Goal: Book appointment/travel/reservation

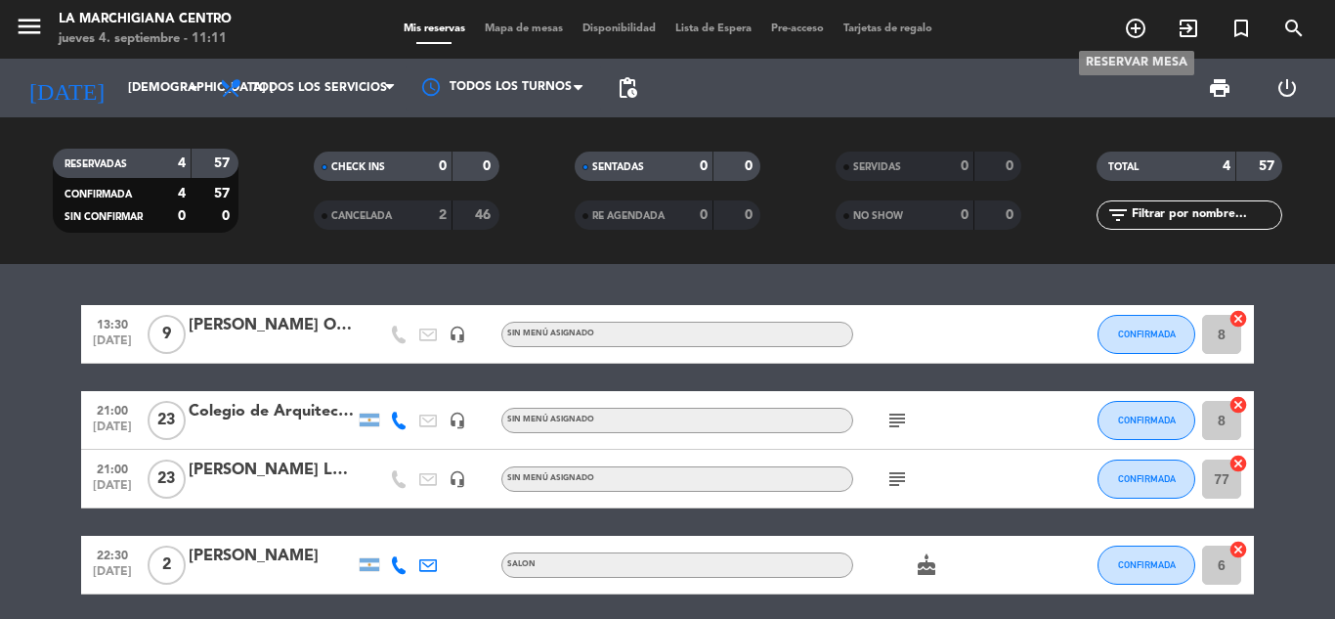
click at [1128, 26] on icon "add_circle_outline" at bounding box center [1135, 28] width 23 height 23
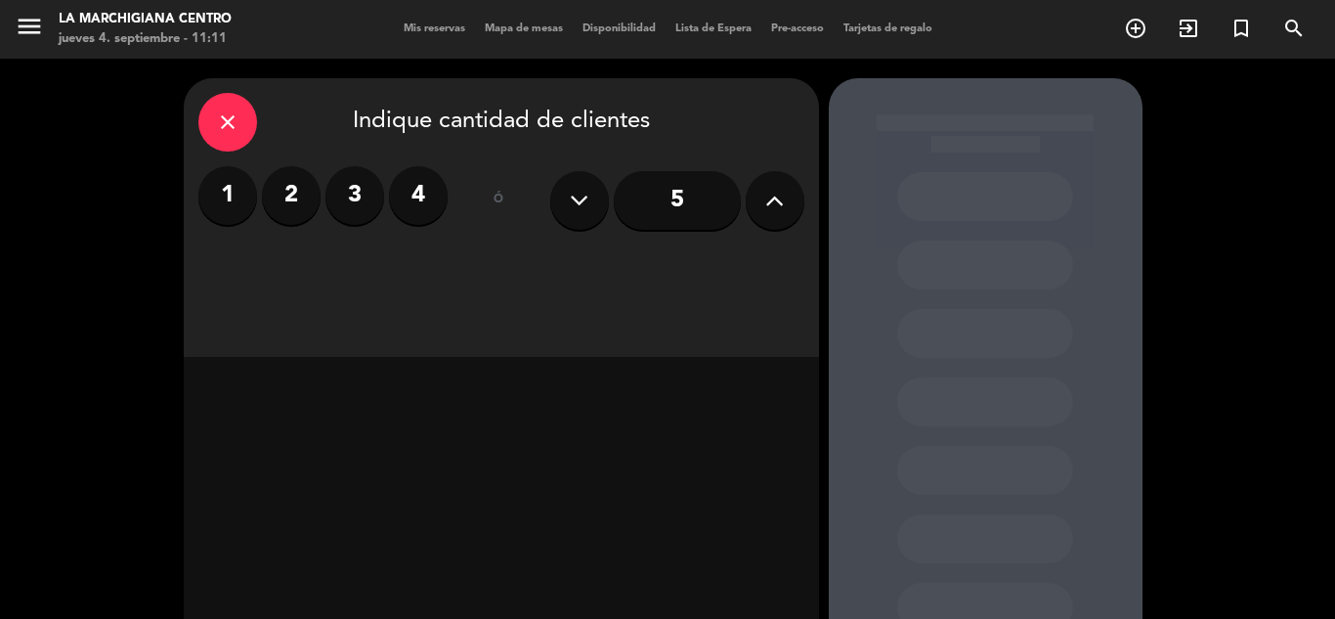
click at [767, 208] on icon at bounding box center [774, 200] width 19 height 29
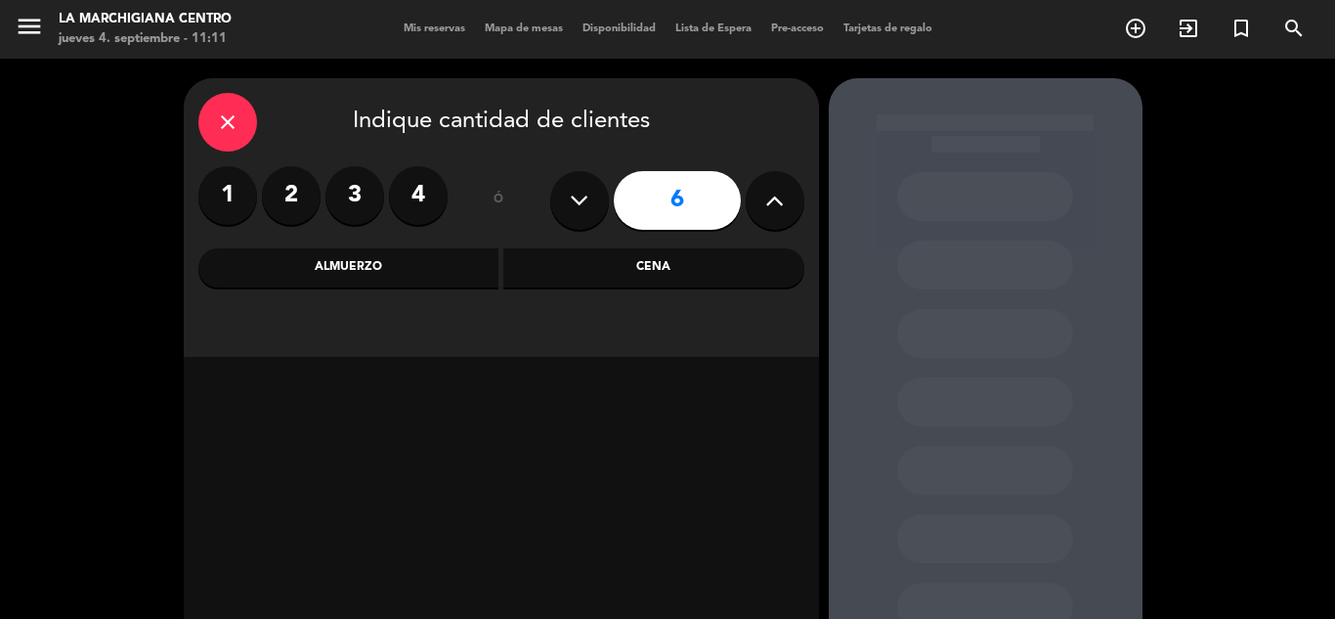
click at [767, 208] on icon at bounding box center [774, 200] width 19 height 29
type input "9"
click at [370, 272] on div "Almuerzo" at bounding box center [348, 267] width 301 height 39
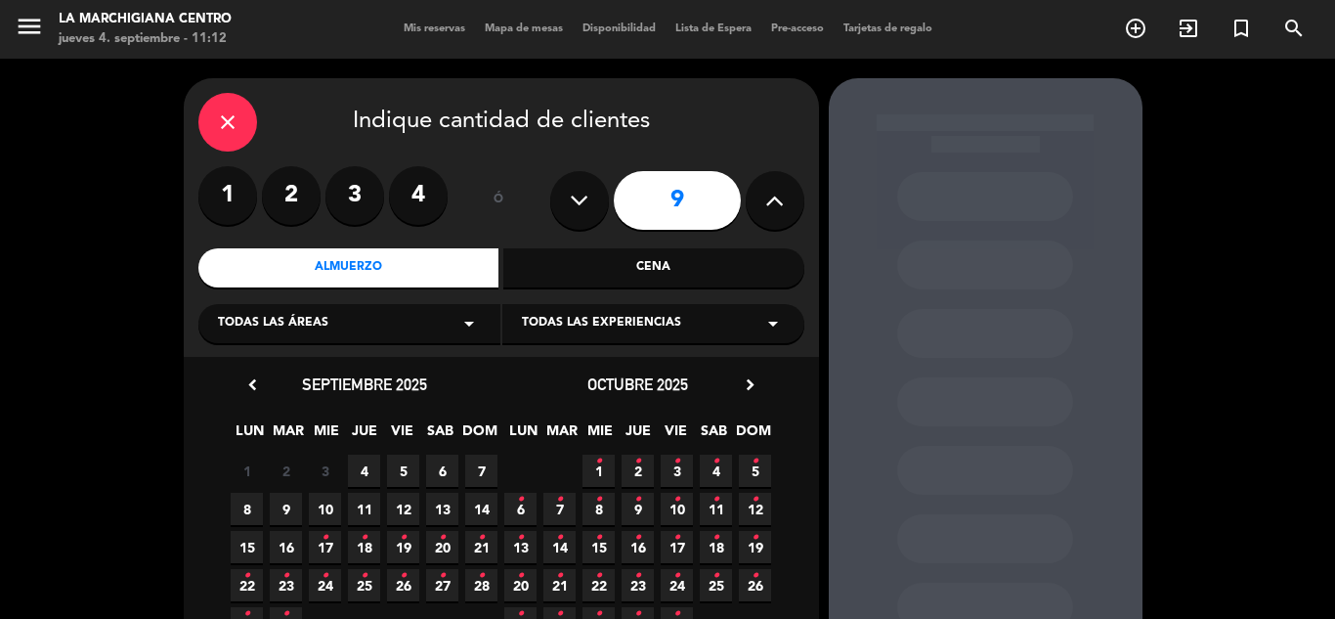
click at [363, 460] on span "4" at bounding box center [364, 471] width 32 height 32
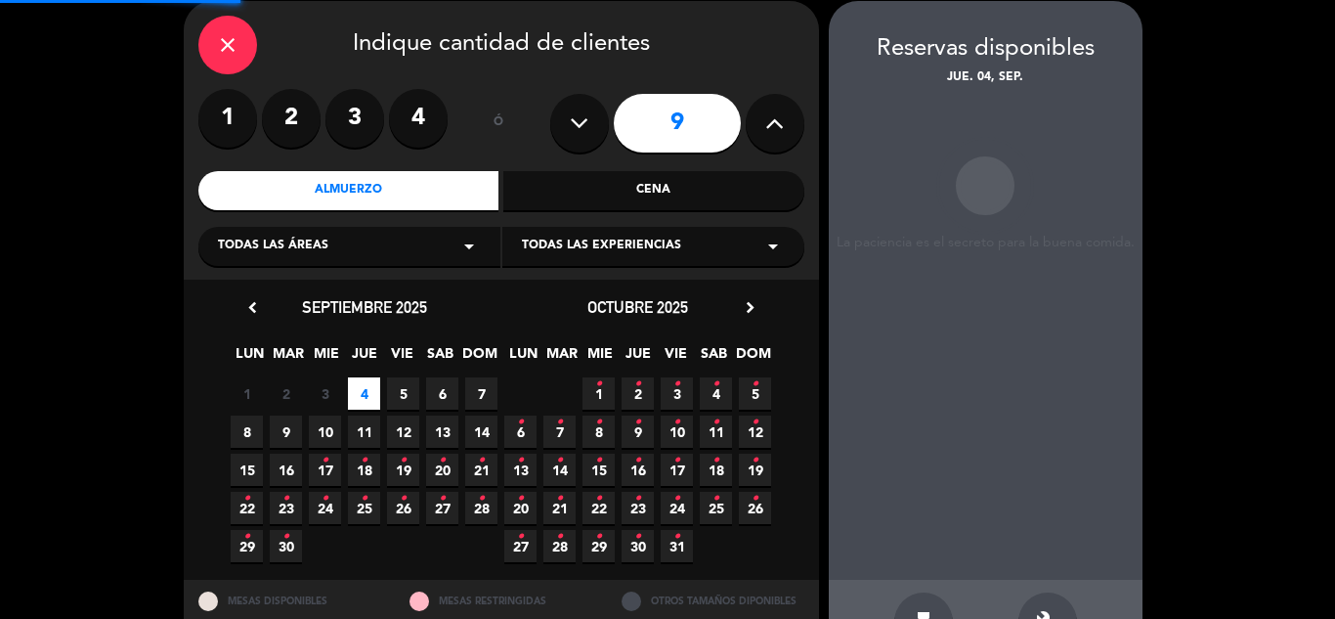
scroll to position [78, 0]
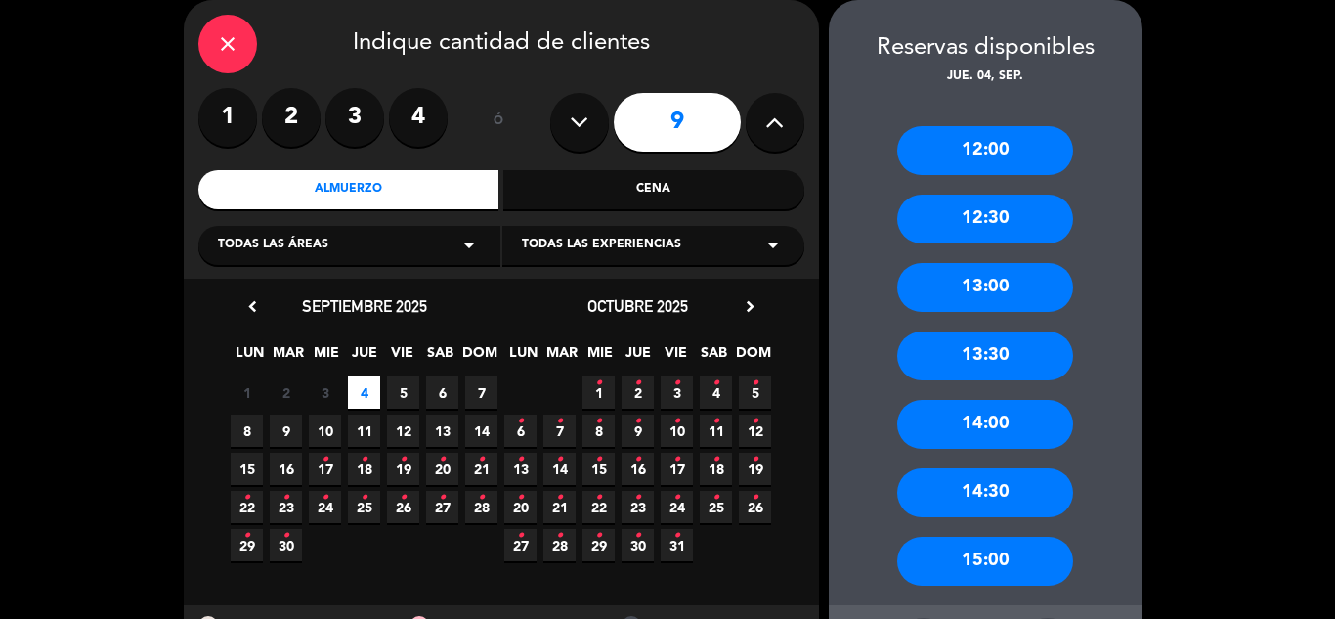
click at [977, 223] on div "12:30" at bounding box center [985, 219] width 176 height 49
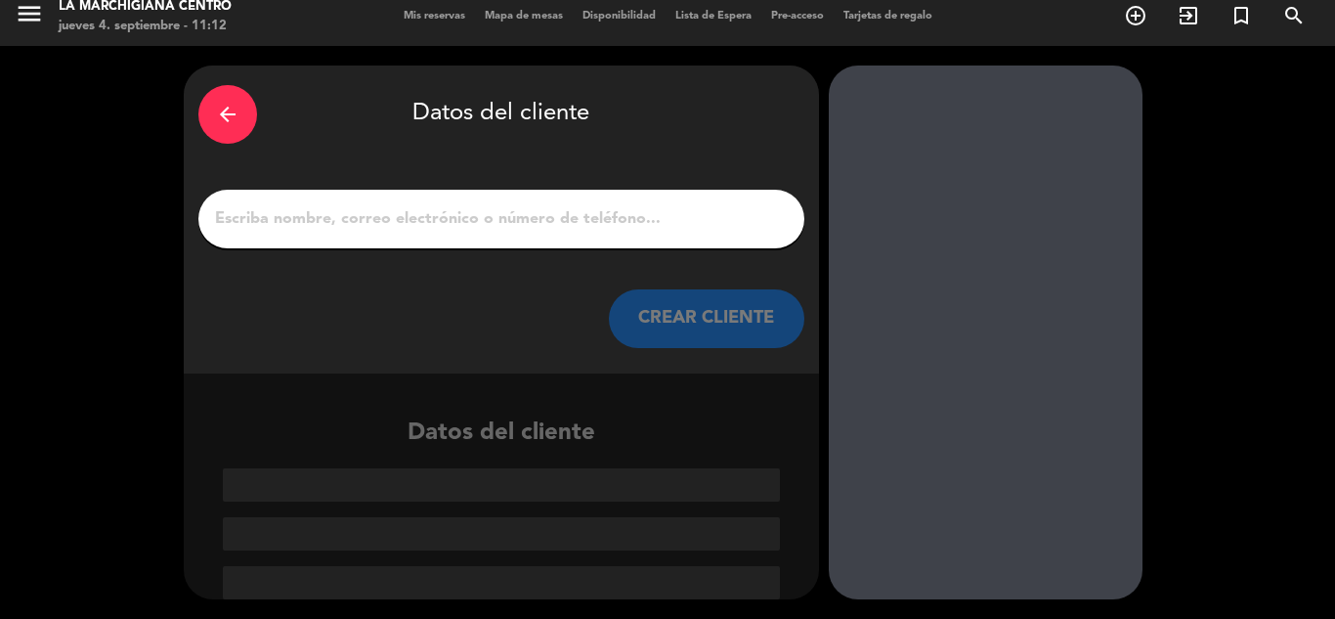
scroll to position [13, 0]
click at [672, 227] on input "1" at bounding box center [501, 218] width 577 height 27
click at [519, 208] on input "1" at bounding box center [501, 218] width 577 height 27
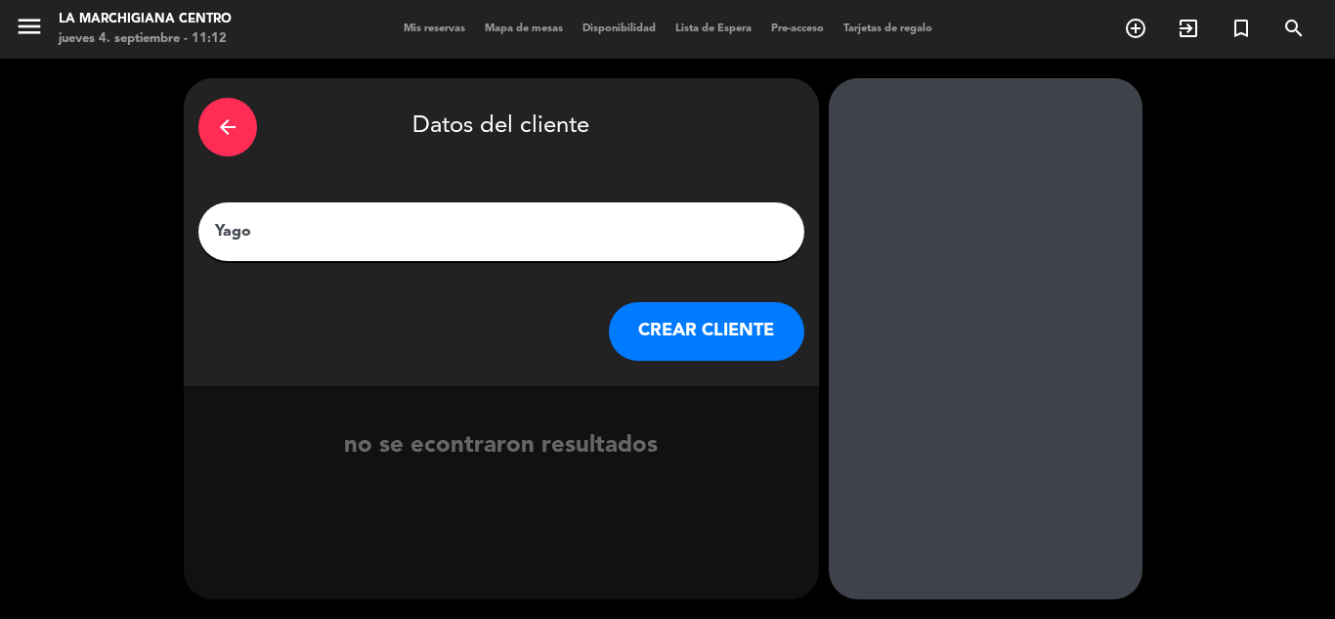
type input "Yago"
click at [691, 327] on button "CREAR CLIENTE" at bounding box center [707, 331] width 196 height 59
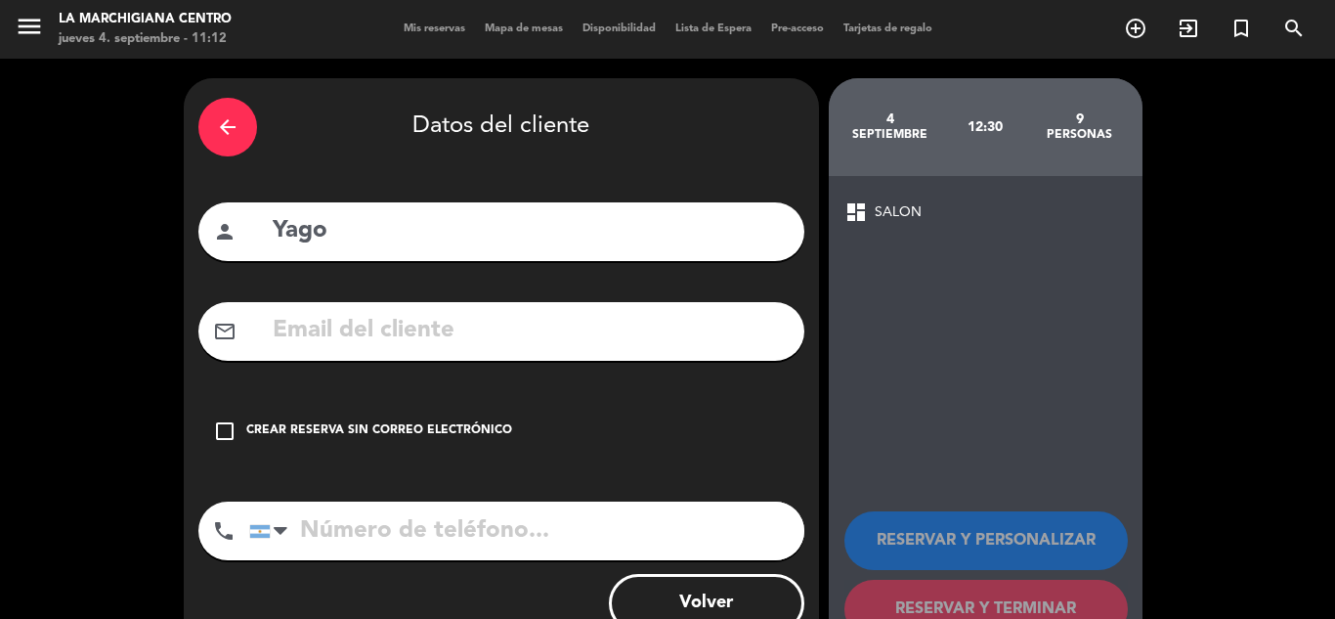
click at [224, 431] on icon "check_box_outline_blank" at bounding box center [224, 430] width 23 height 23
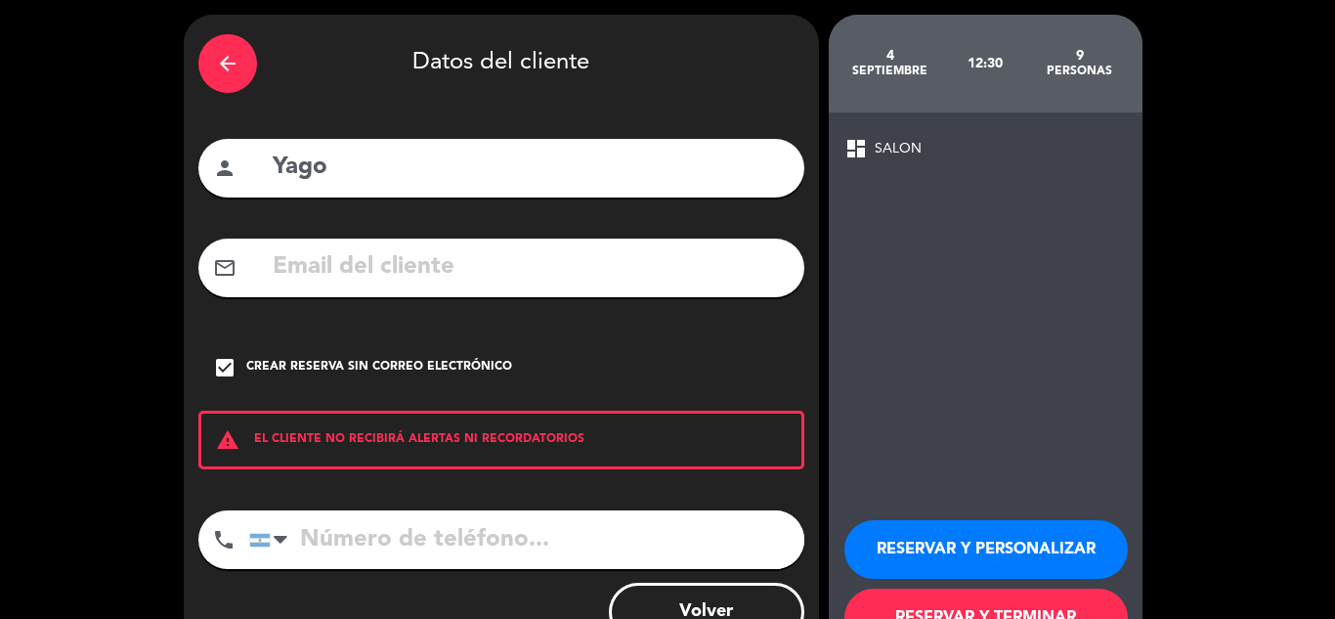
scroll to position [98, 0]
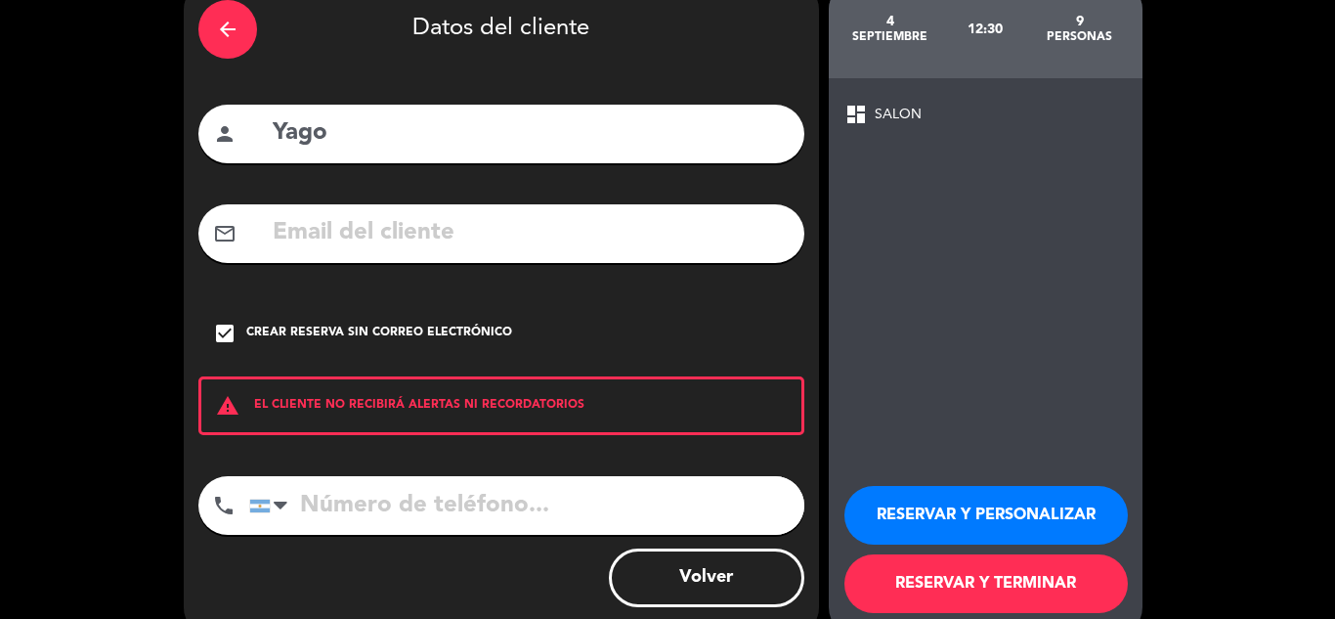
click at [480, 506] on input "tel" at bounding box center [526, 505] width 555 height 59
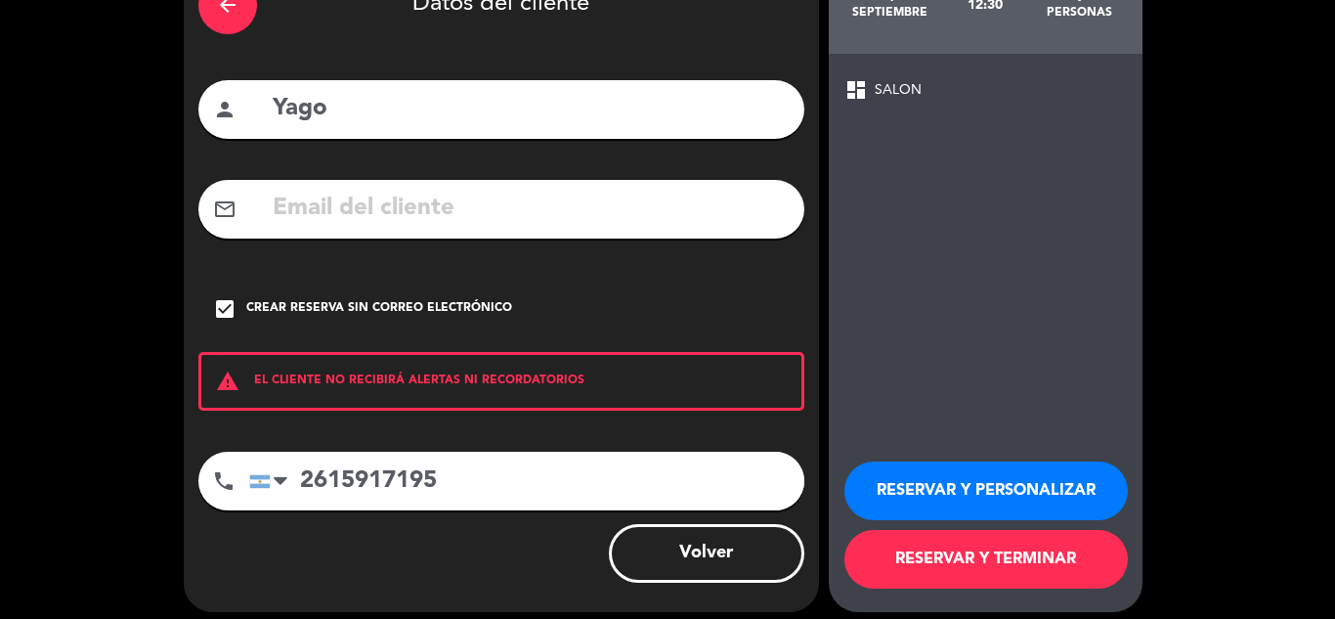
scroll to position [135, 0]
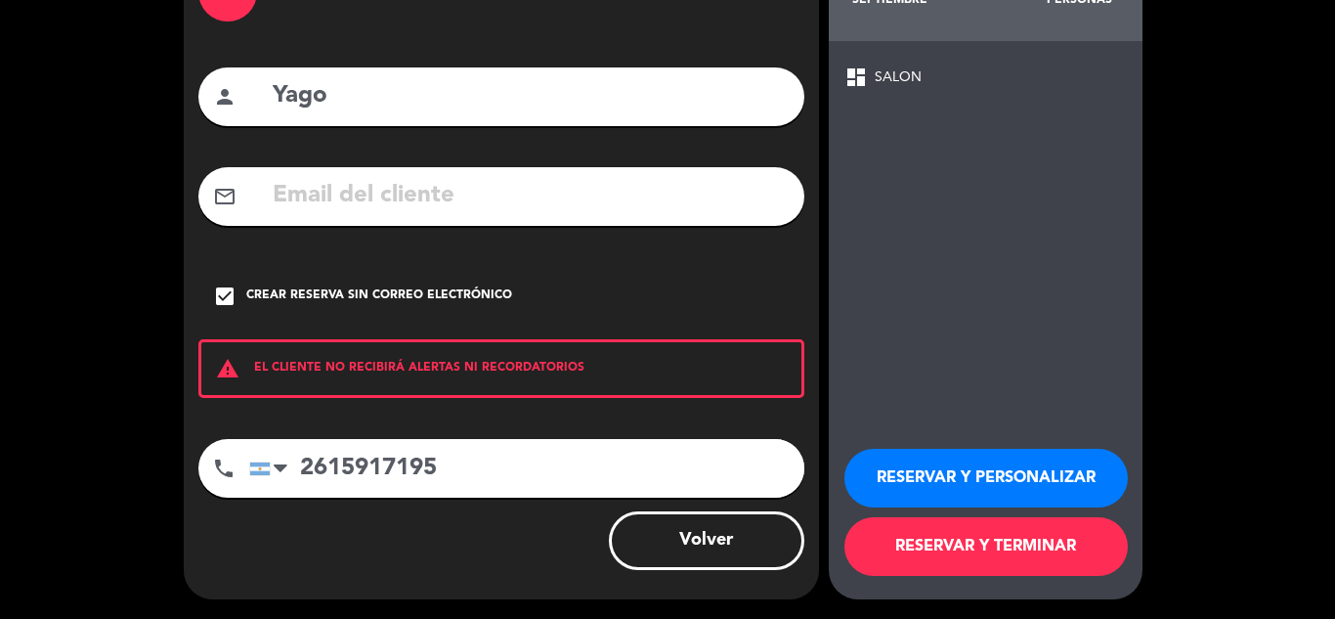
type input "2615917195"
click at [1055, 534] on button "RESERVAR Y TERMINAR" at bounding box center [986, 546] width 283 height 59
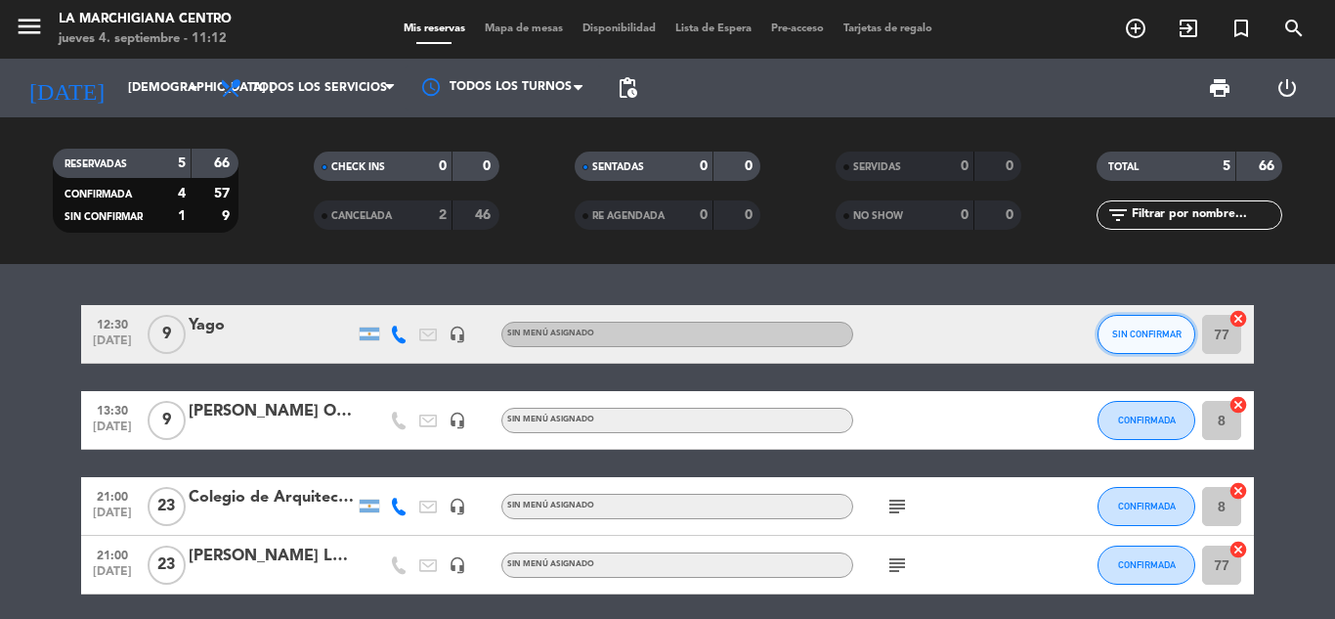
click at [1147, 337] on span "SIN CONFIRMAR" at bounding box center [1146, 333] width 69 height 11
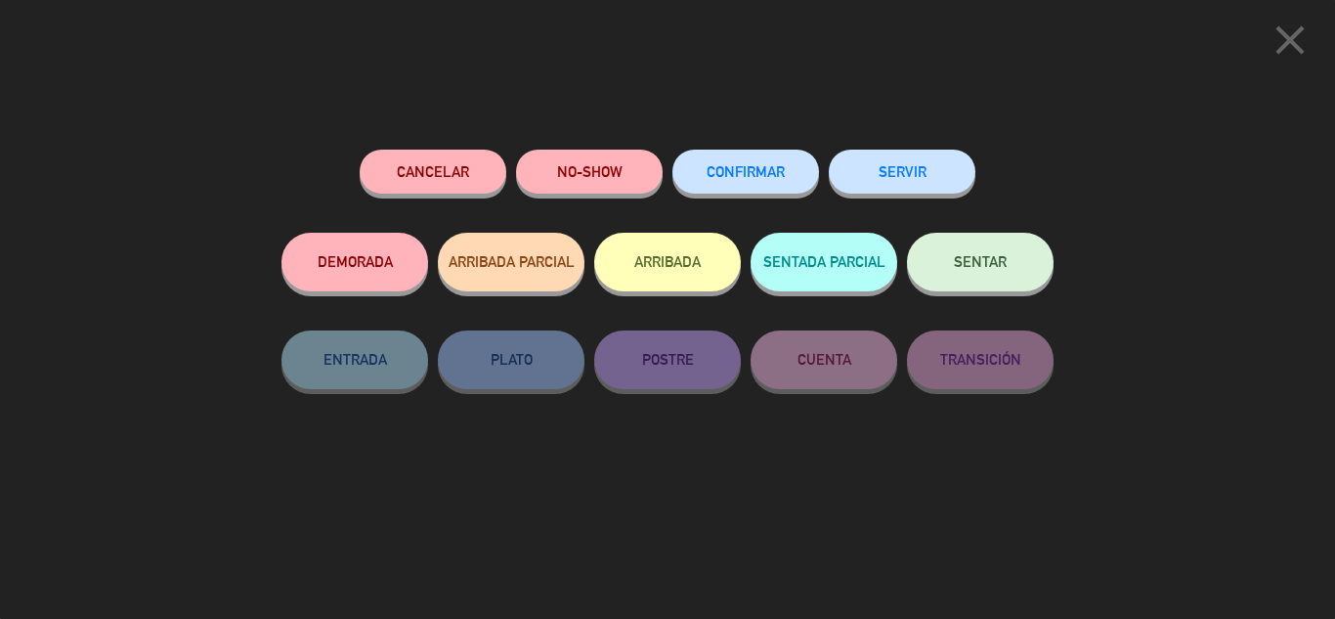
click at [745, 165] on button "CONFIRMAR" at bounding box center [746, 172] width 147 height 44
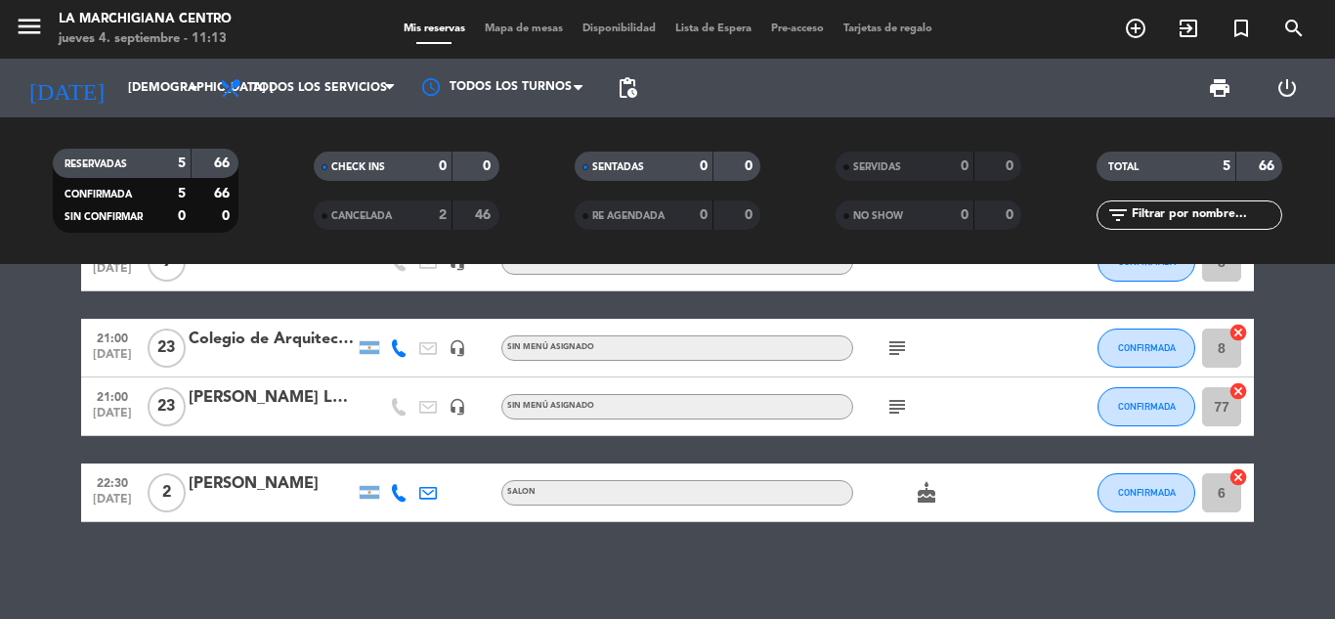
scroll to position [159, 0]
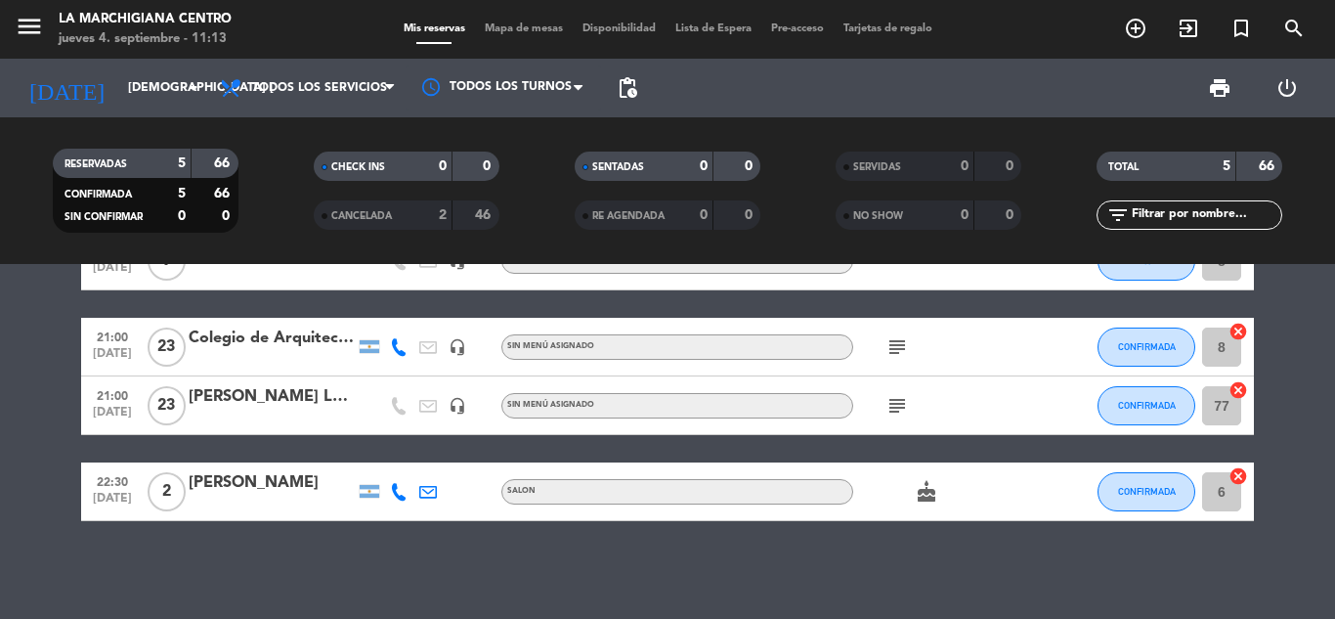
drag, startPoint x: 132, startPoint y: 68, endPoint x: 126, endPoint y: 47, distance: 22.3
click at [132, 65] on div "[DATE] [DATE] arrow_drop_down" at bounding box center [113, 88] width 196 height 59
click at [135, 55] on div "menu La Marchigiana Centro jueves 4. septiembre - 11:13 Mis reservas Mapa de me…" at bounding box center [667, 29] width 1335 height 59
click at [141, 71] on input "[DEMOGRAPHIC_DATA][DATE]" at bounding box center [200, 87] width 165 height 33
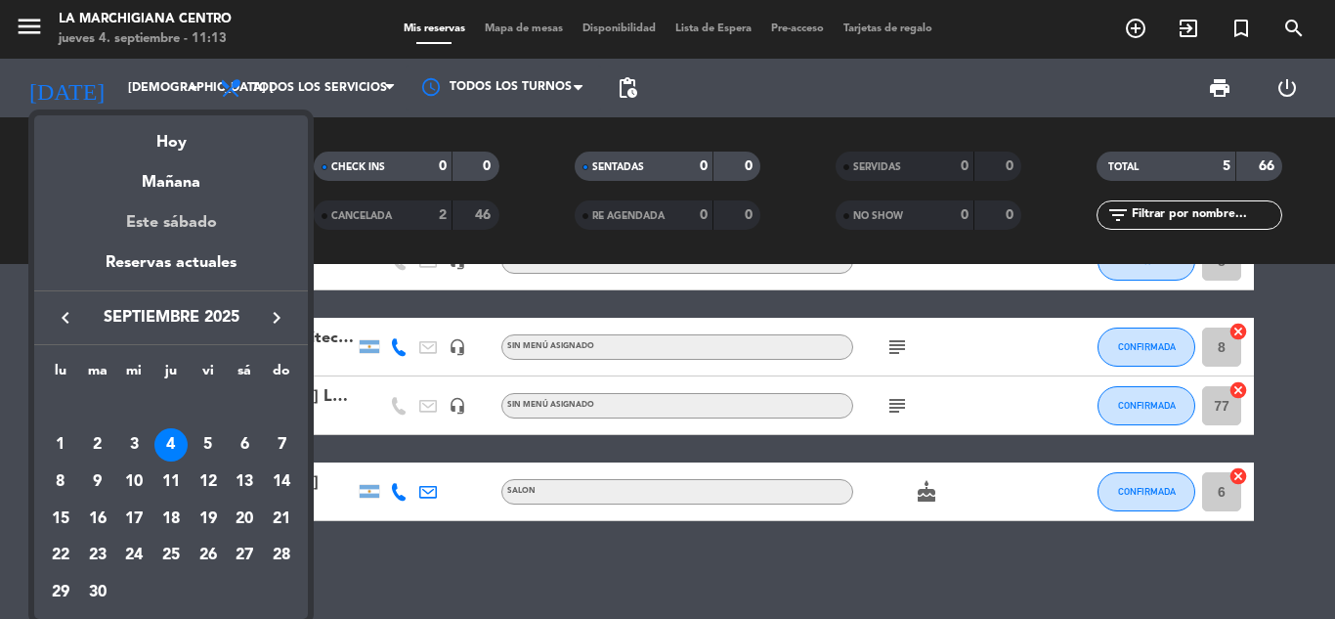
click at [239, 247] on div "Este sábado" at bounding box center [171, 223] width 274 height 55
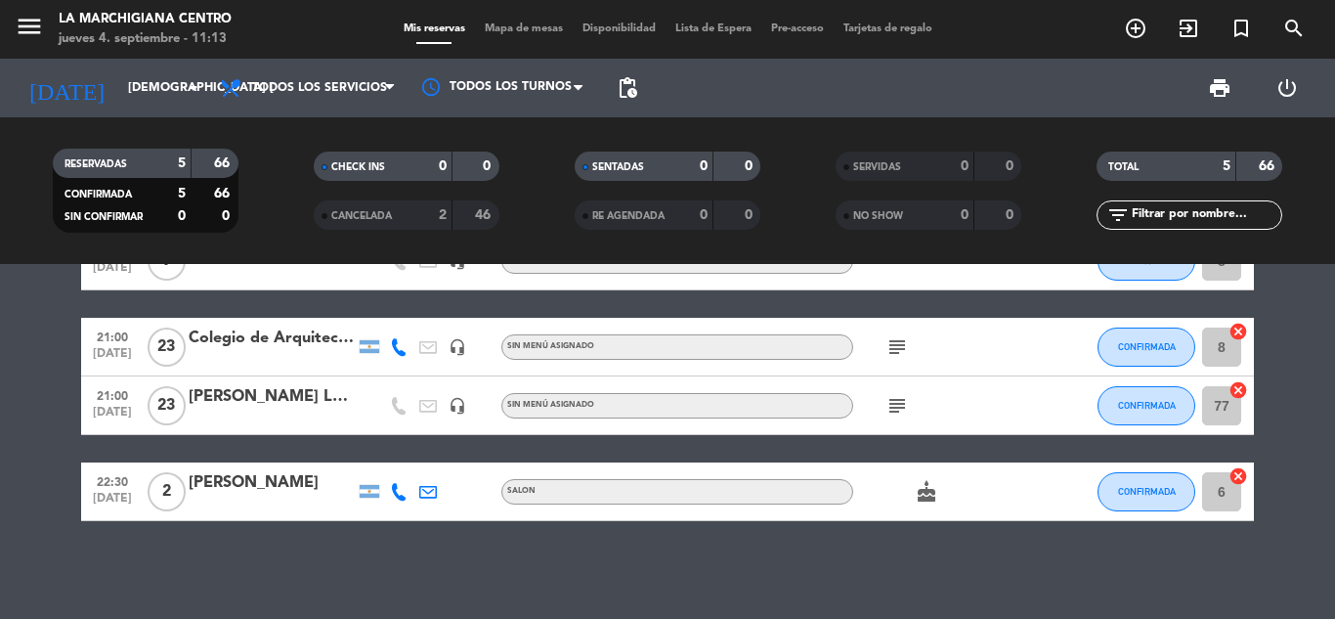
type input "sáb. 6 sep."
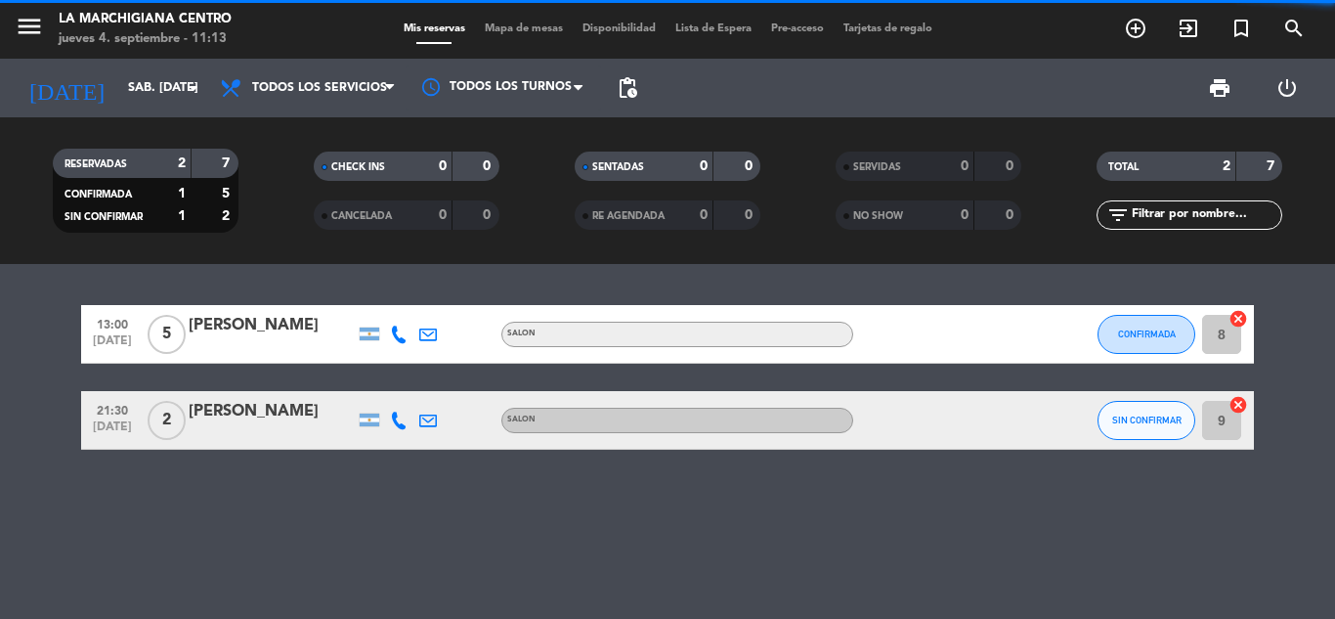
scroll to position [0, 0]
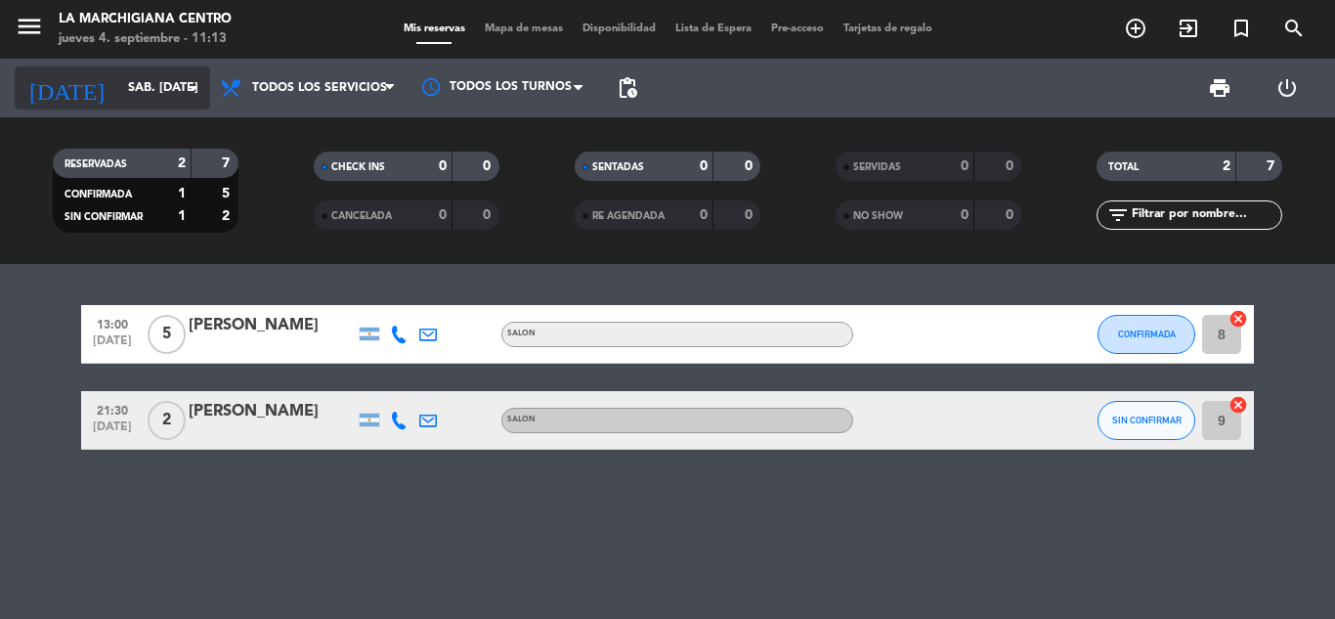
click at [118, 97] on input "sáb. 6 sep." at bounding box center [200, 87] width 165 height 33
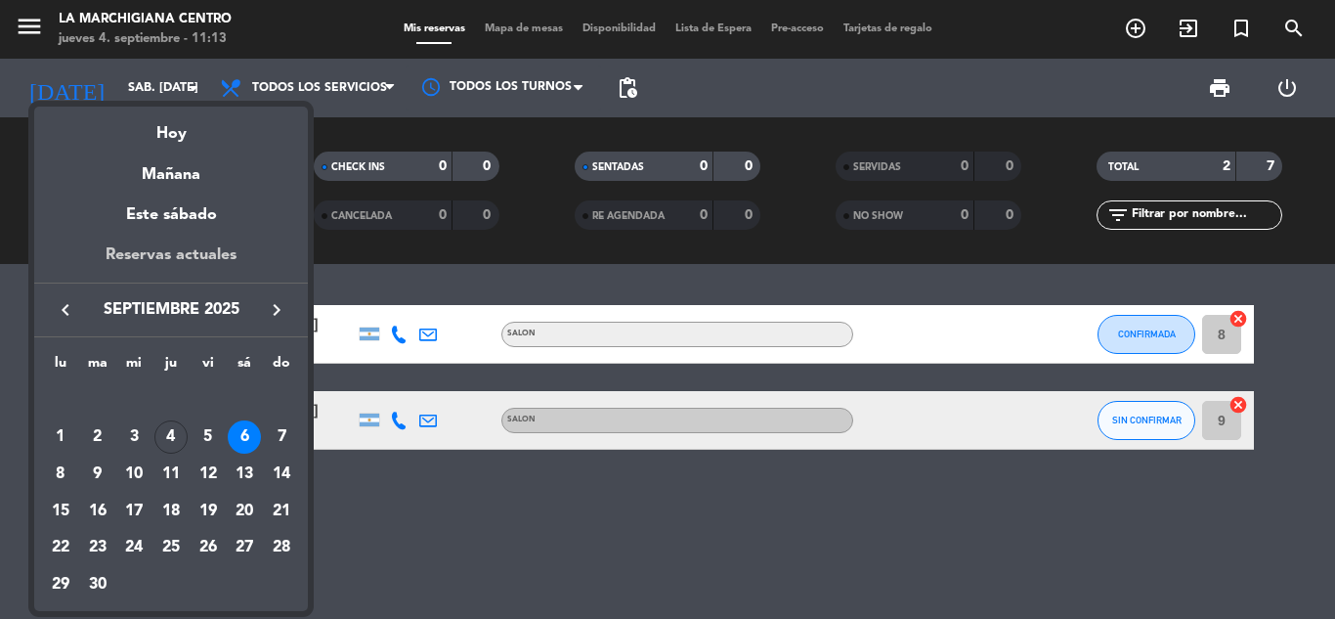
click at [165, 253] on div "Reservas actuales" at bounding box center [171, 262] width 274 height 40
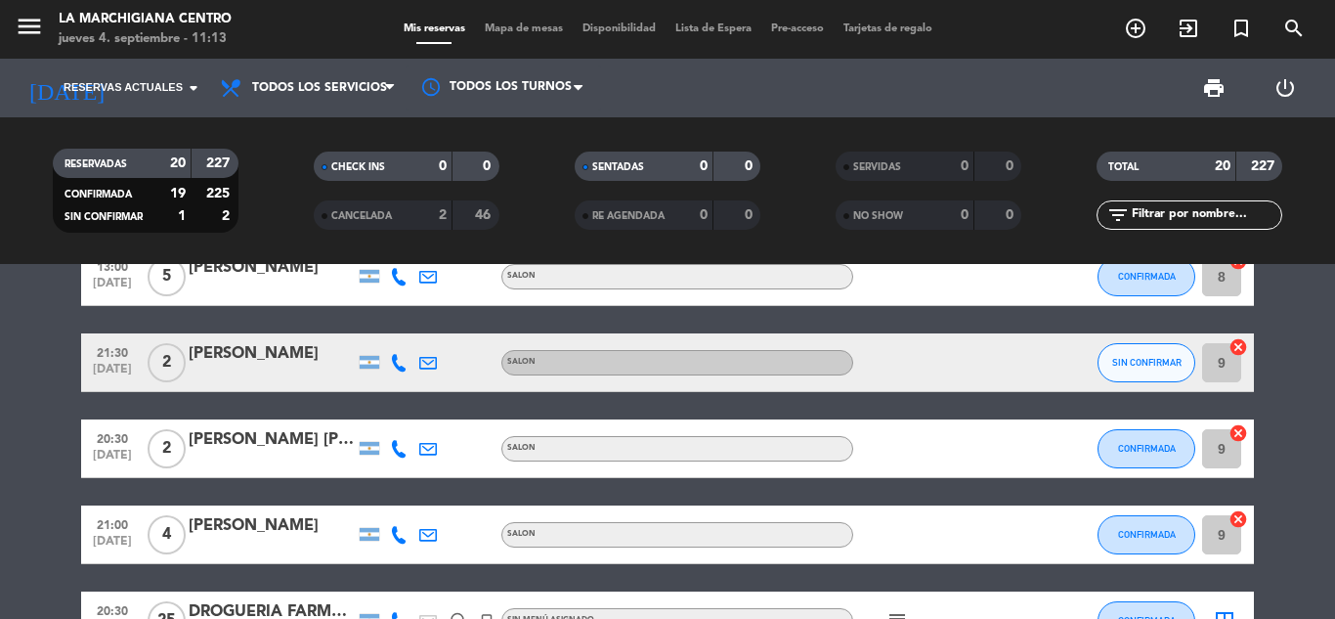
scroll to position [684, 0]
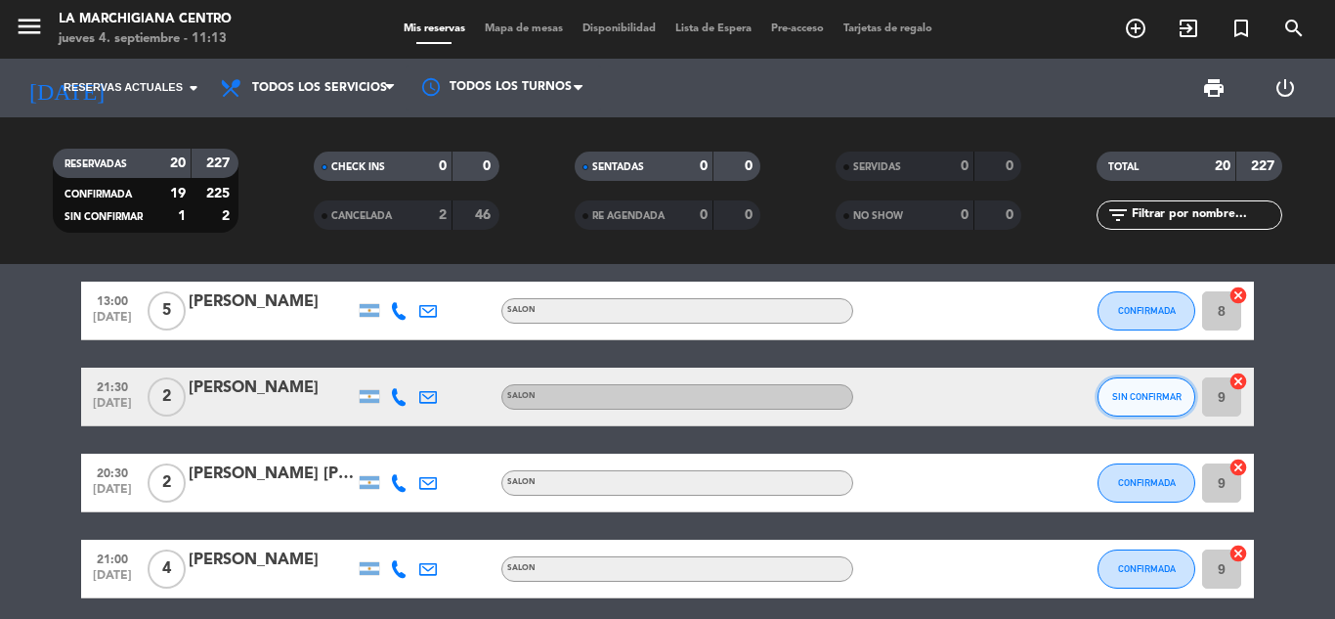
click at [1168, 397] on span "SIN CONFIRMAR" at bounding box center [1146, 396] width 69 height 11
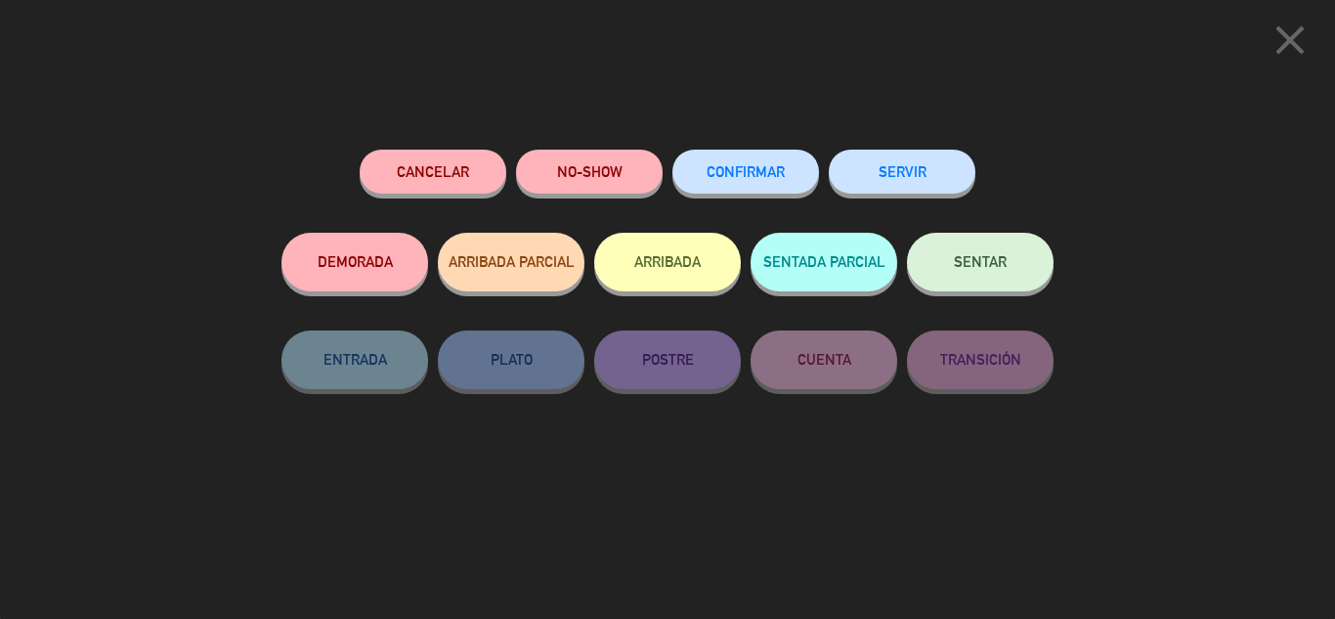
click at [784, 154] on button "CONFIRMAR" at bounding box center [746, 172] width 147 height 44
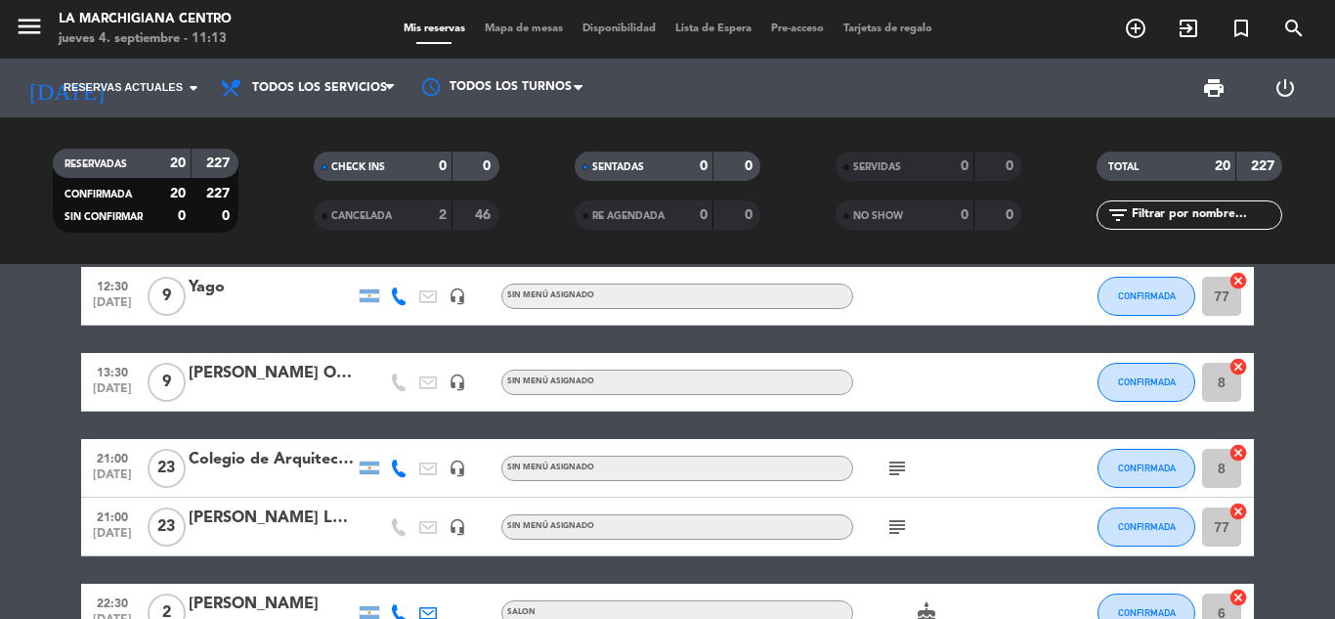
scroll to position [0, 0]
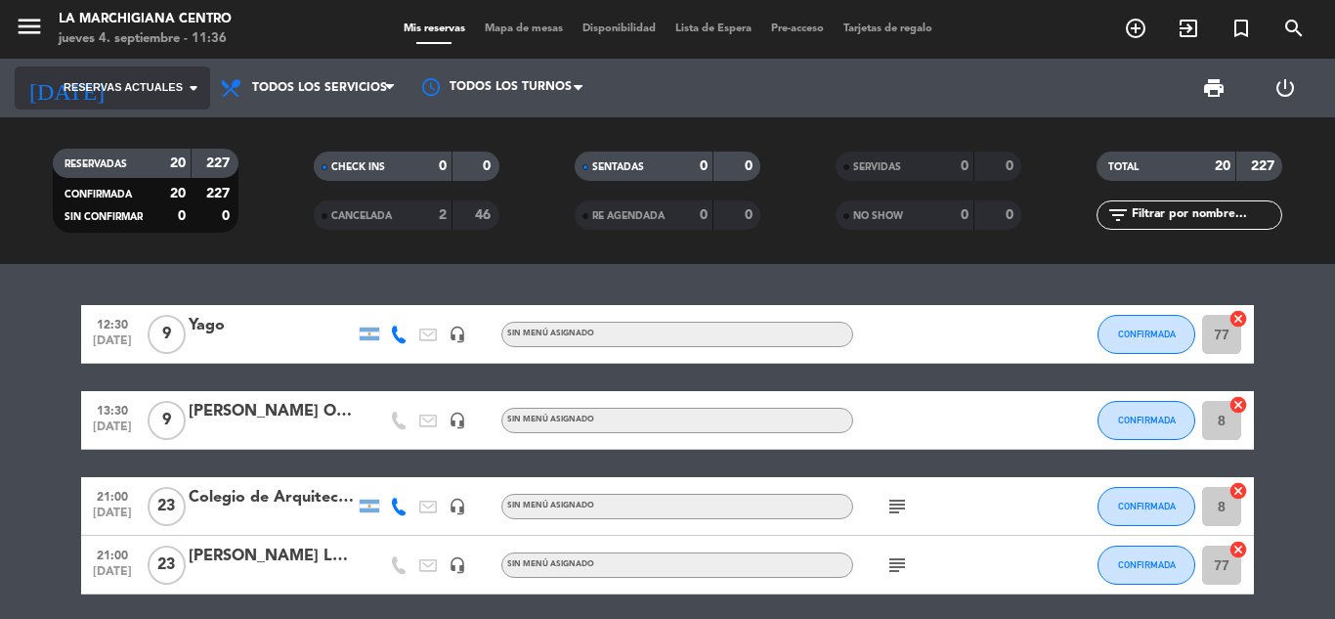
click at [127, 88] on span "Reservas actuales" at bounding box center [123, 88] width 119 height 18
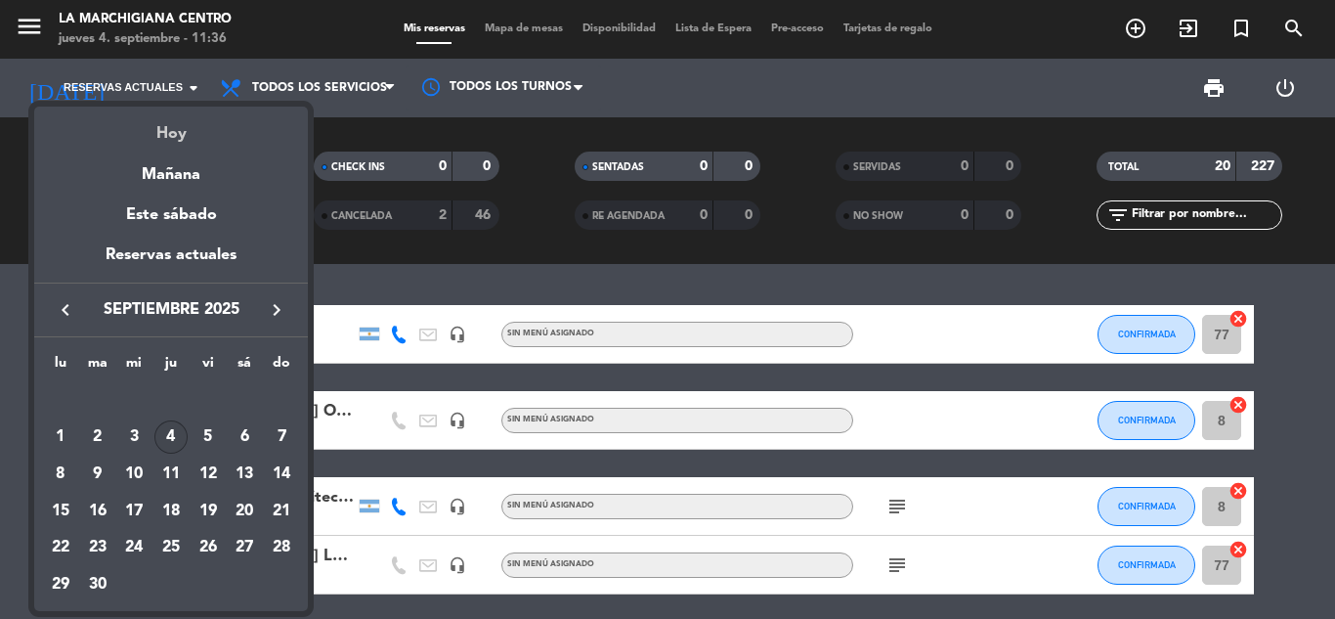
click at [166, 132] on div "Hoy" at bounding box center [171, 127] width 274 height 40
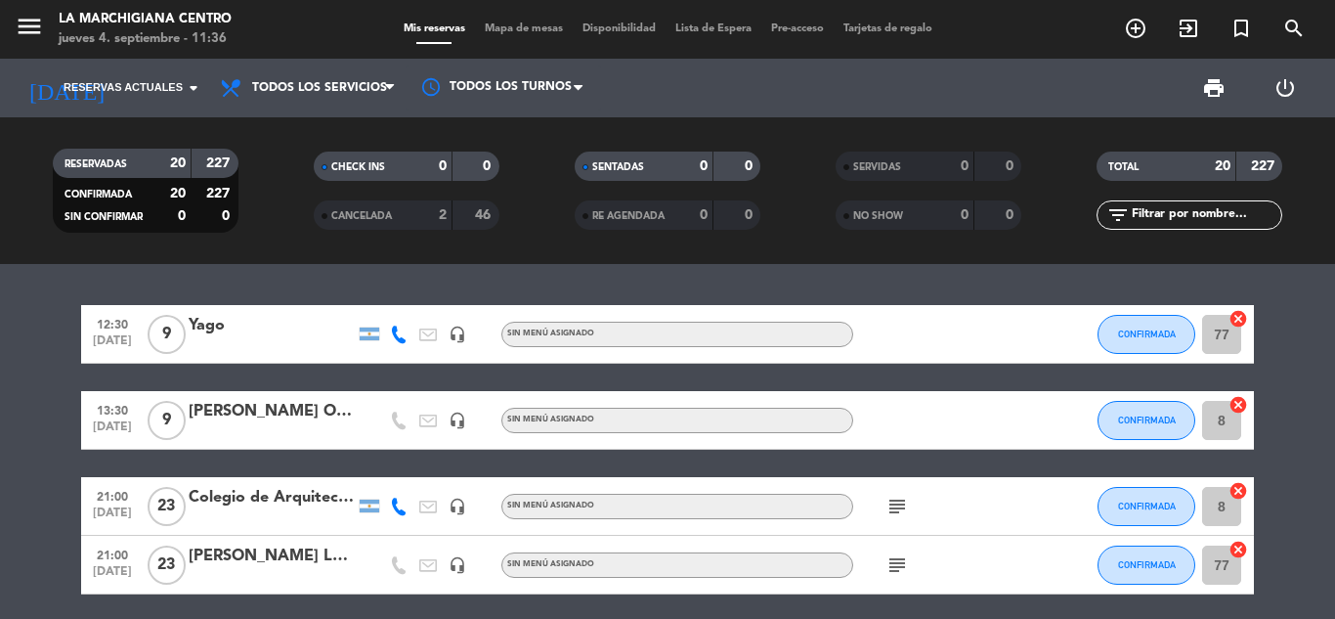
type input "[DEMOGRAPHIC_DATA][DATE]"
click at [909, 500] on span "subject" at bounding box center [897, 506] width 29 height 23
click at [900, 510] on icon "subject" at bounding box center [897, 506] width 23 height 23
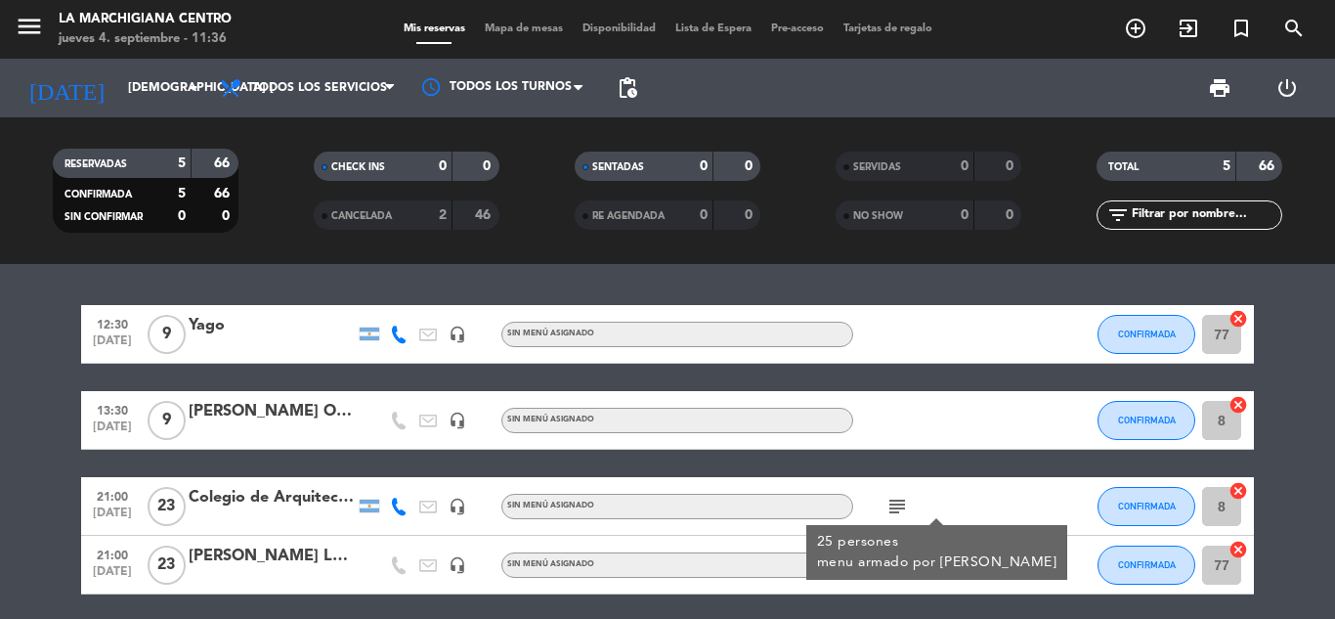
click at [915, 488] on div "subject 25 persones menu armado por [PERSON_NAME]" at bounding box center [941, 506] width 176 height 58
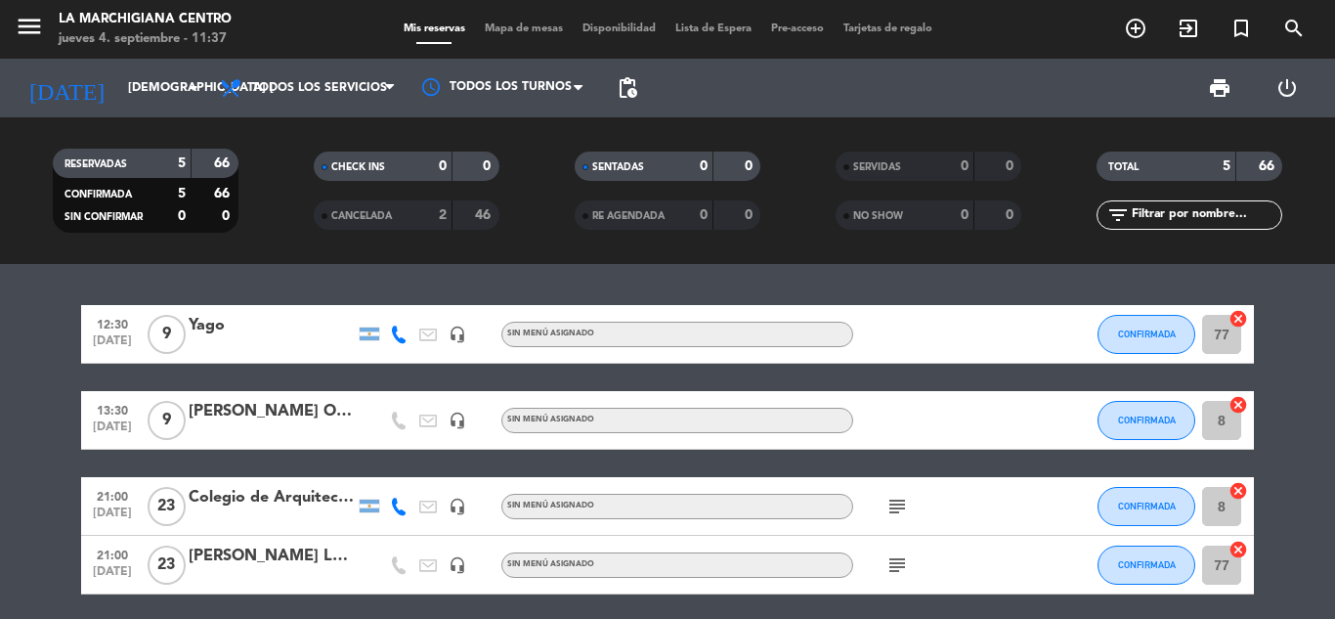
click at [901, 571] on icon "subject" at bounding box center [897, 564] width 23 height 23
click at [962, 460] on div "12:30 sep. 4 9 Yago headset_mic Sin menú asignado CONFIRMADA 77 cancel 13:30 se…" at bounding box center [667, 492] width 1173 height 375
click at [17, 395] on bookings-row "12:30 sep. 4 9 Yago headset_mic Sin menú asignado CONFIRMADA 77 cancel 13:30 se…" at bounding box center [667, 492] width 1335 height 375
click at [138, 83] on input "[DEMOGRAPHIC_DATA][DATE]" at bounding box center [200, 87] width 165 height 33
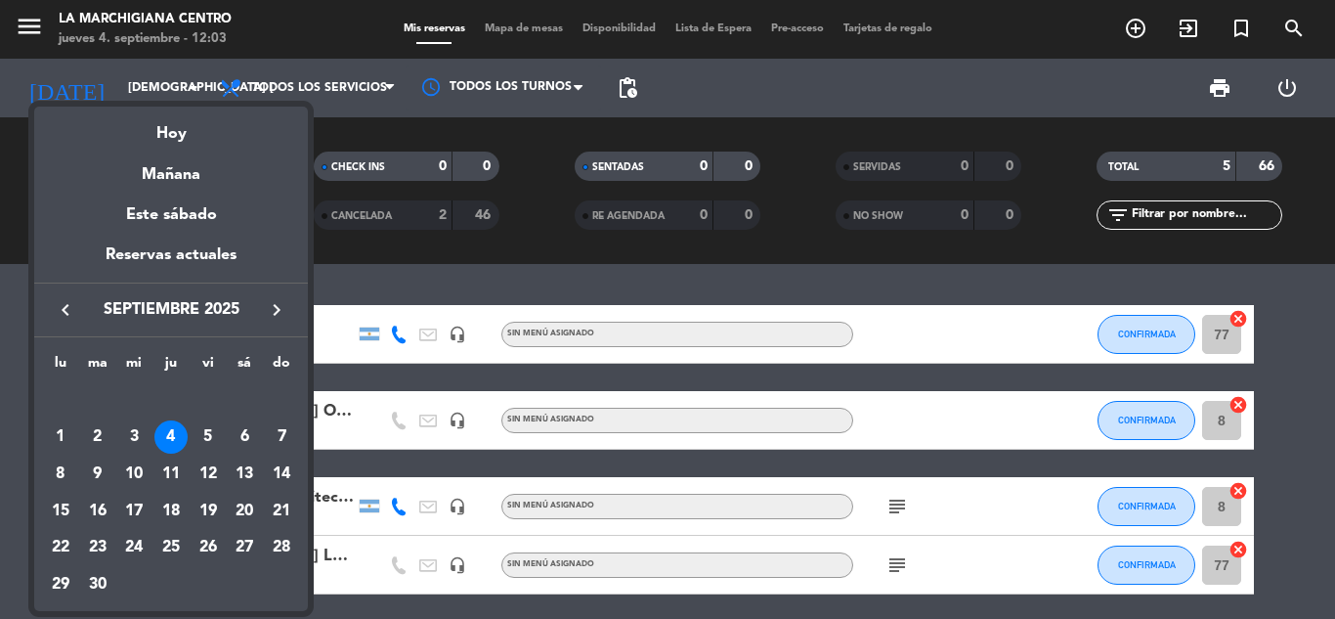
click at [163, 75] on div at bounding box center [667, 309] width 1335 height 619
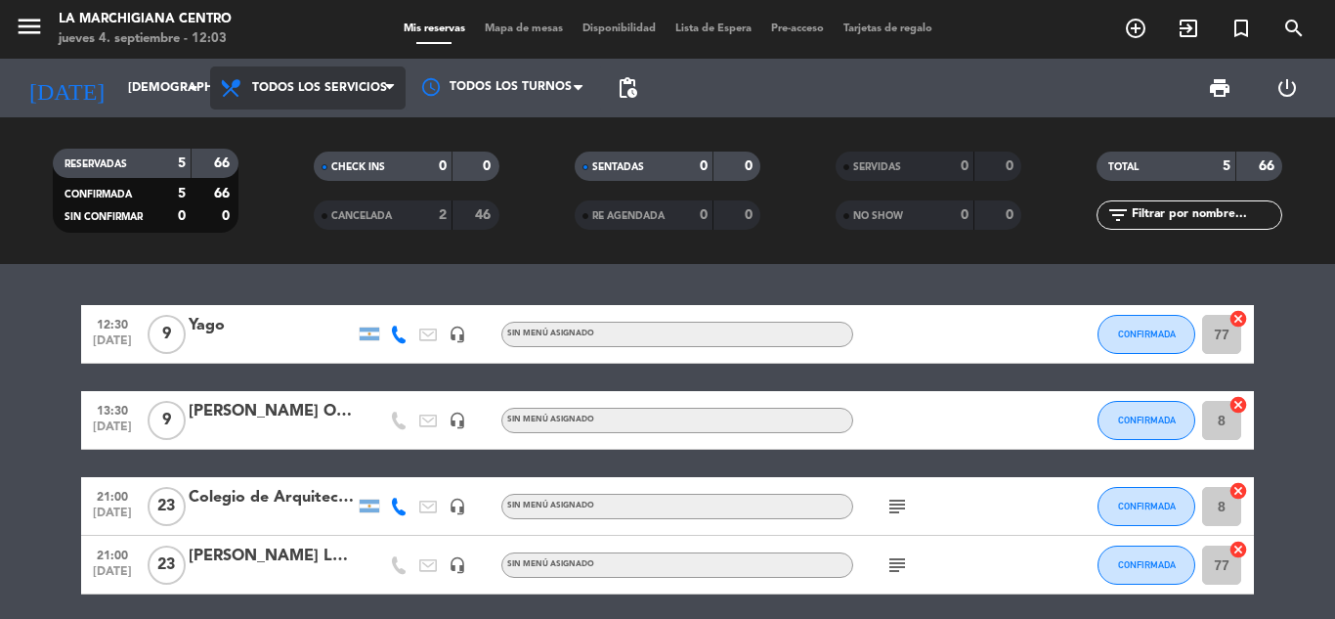
click at [265, 76] on span "Todos los servicios" at bounding box center [308, 87] width 196 height 43
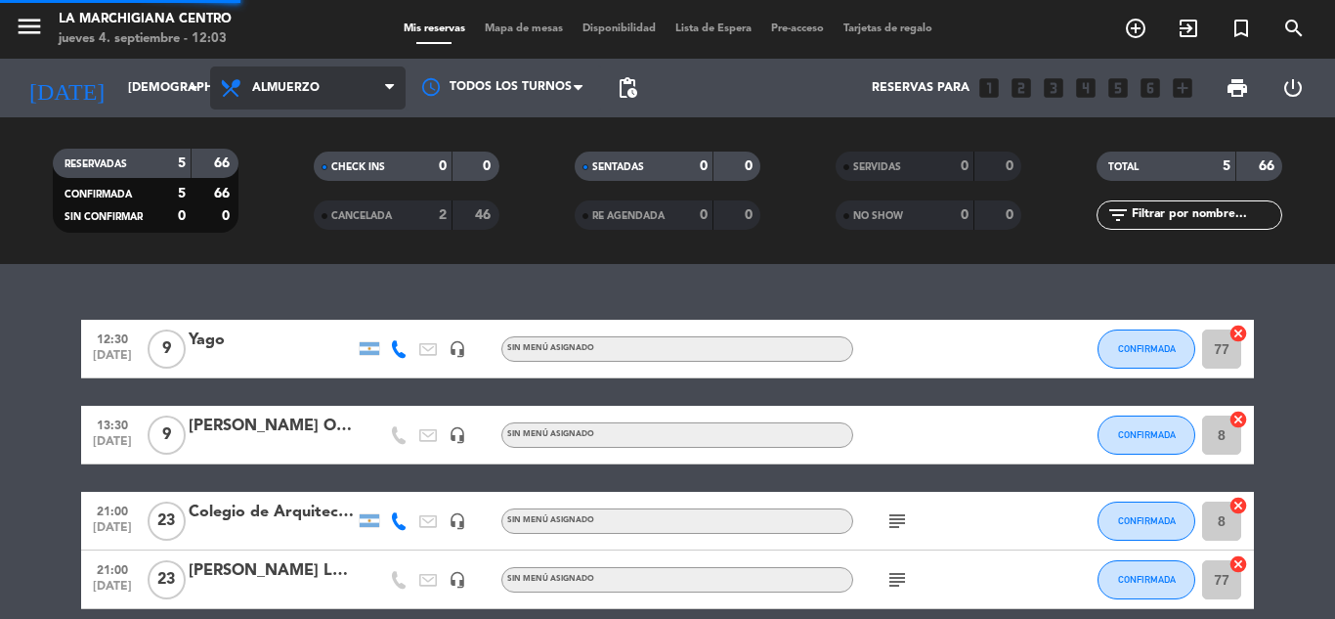
click at [272, 168] on div "menu La Marchigiana Centro jueves 4. septiembre - 12:03 Mis reservas Mapa de me…" at bounding box center [667, 132] width 1335 height 264
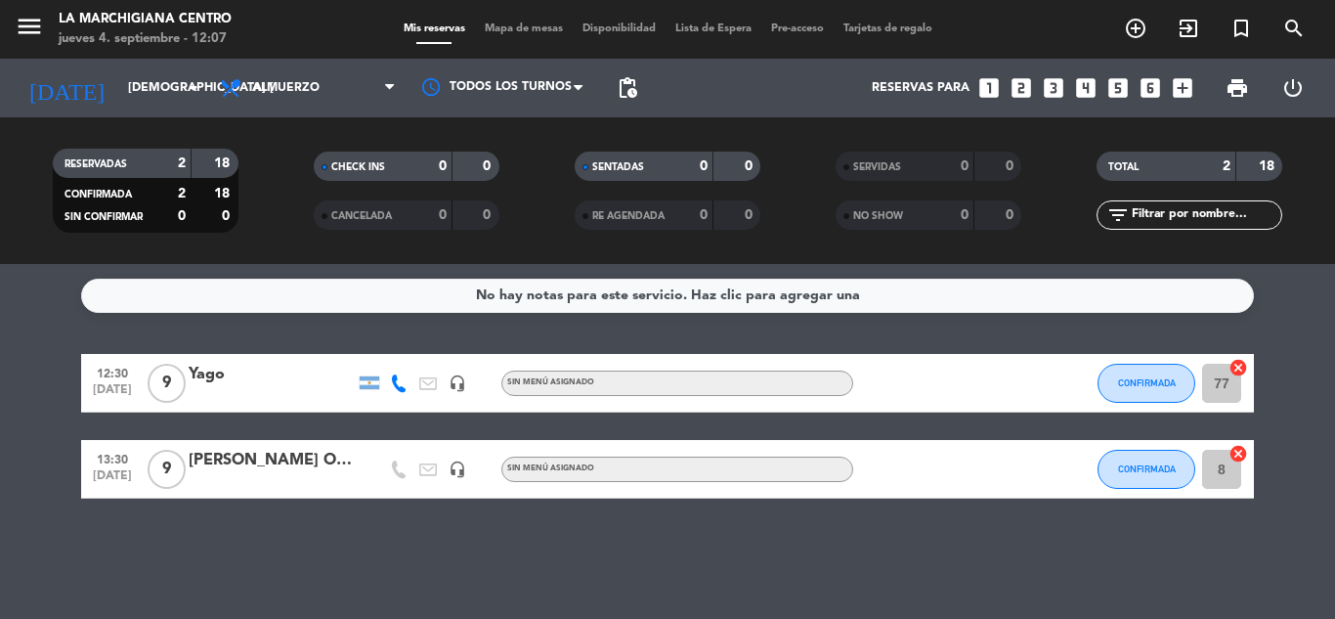
click at [688, 80] on div "Reservas para looks_one looks_two looks_3 looks_4 looks_5 looks_6 add_box" at bounding box center [924, 88] width 555 height 59
click at [197, 89] on icon "arrow_drop_down" at bounding box center [193, 87] width 23 height 23
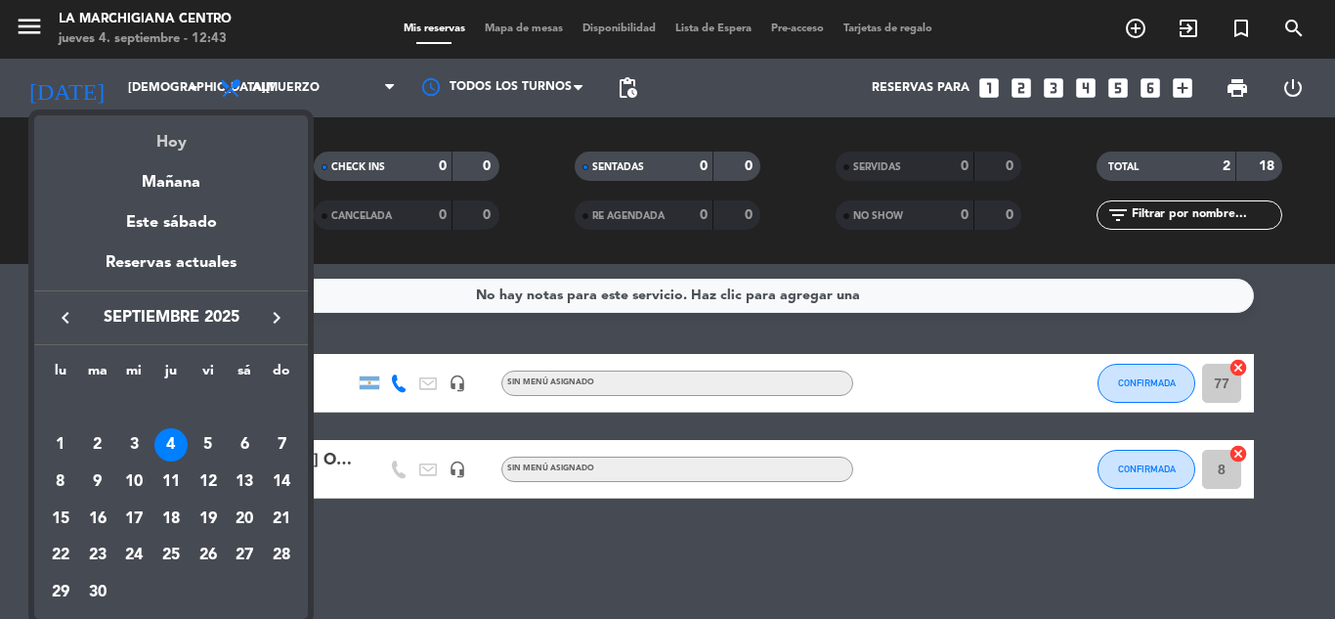
click at [158, 143] on div "Hoy" at bounding box center [171, 135] width 274 height 40
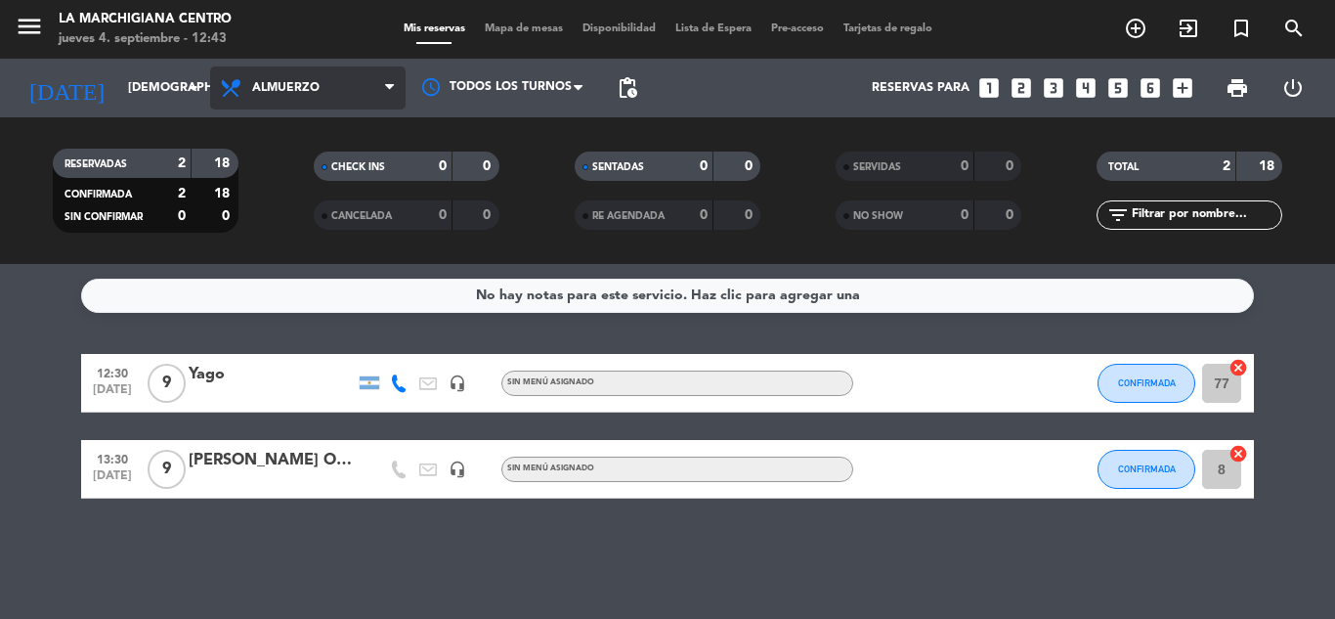
click at [388, 84] on icon at bounding box center [389, 88] width 9 height 16
click at [290, 181] on div "menu La Marchigiana Centro [DATE] 4. septiembre - 12:43 Mis reservas Mapa de me…" at bounding box center [667, 132] width 1335 height 264
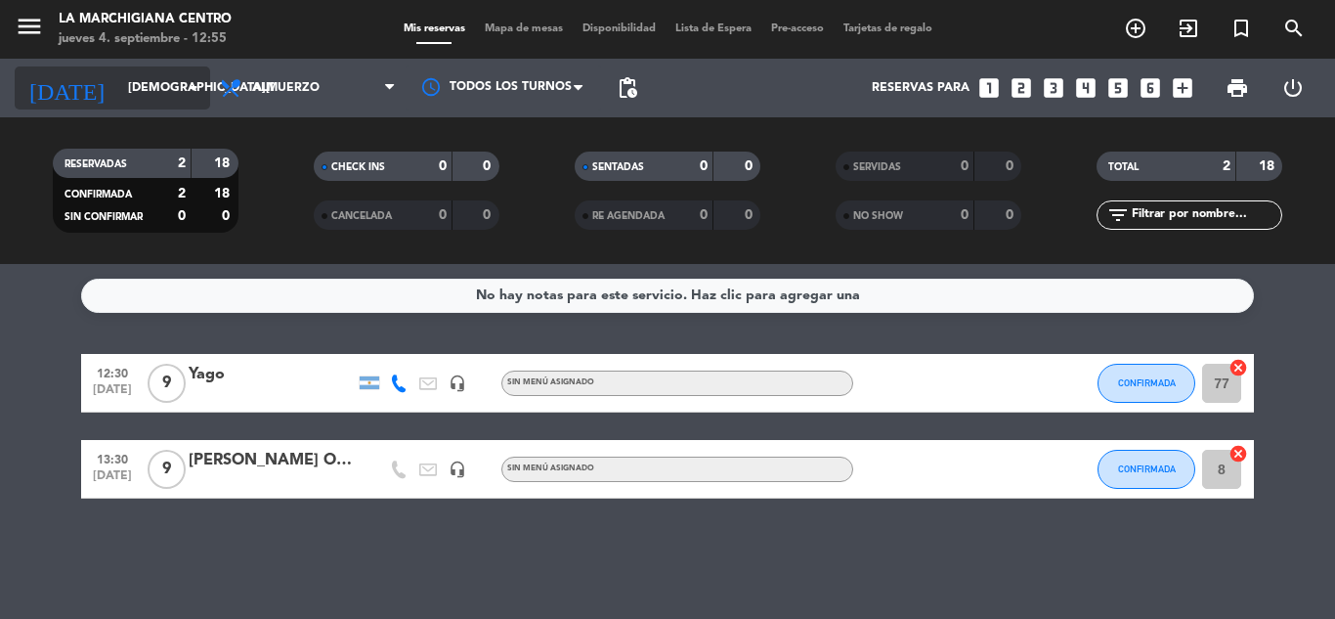
click at [186, 69] on div "[DATE] [DATE] arrow_drop_down" at bounding box center [113, 87] width 196 height 43
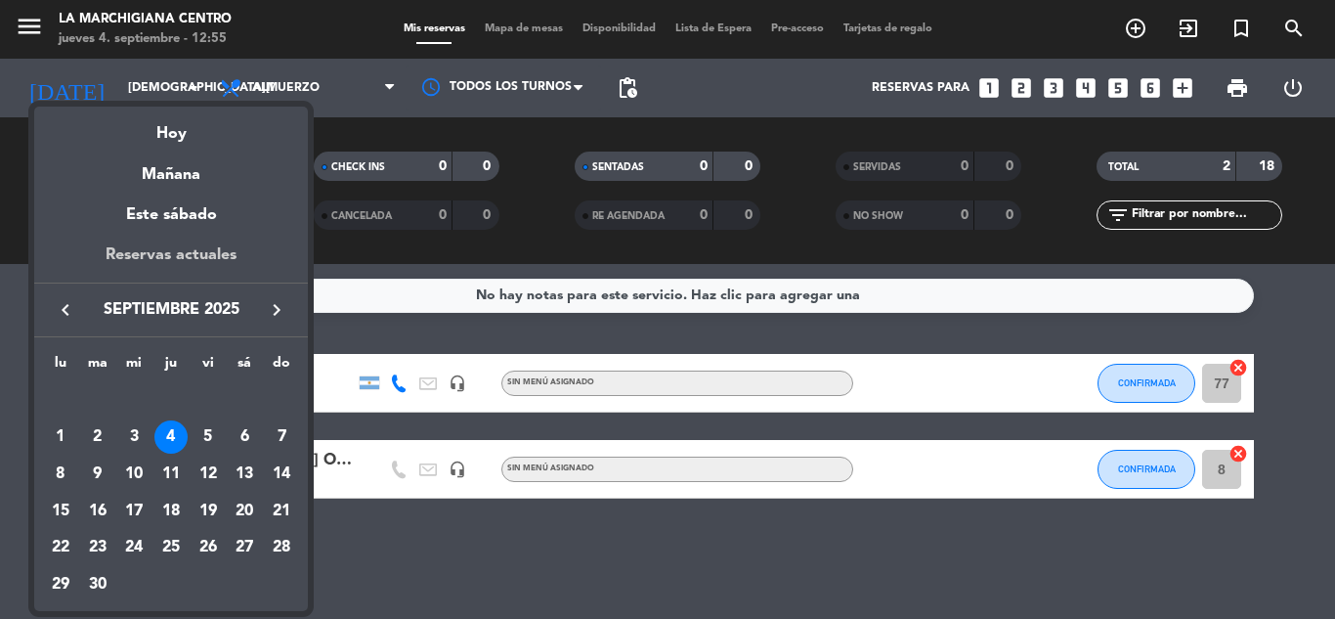
click at [170, 246] on div "Reservas actuales" at bounding box center [171, 262] width 274 height 40
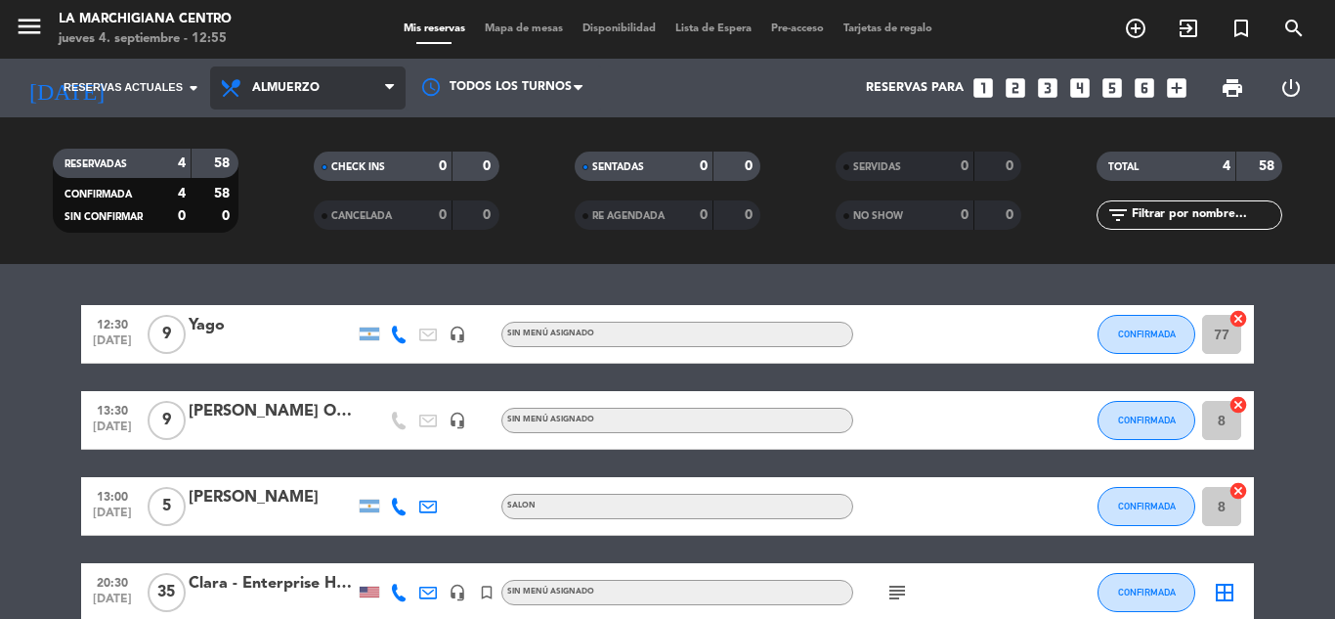
click at [302, 82] on span "Almuerzo" at bounding box center [285, 88] width 67 height 14
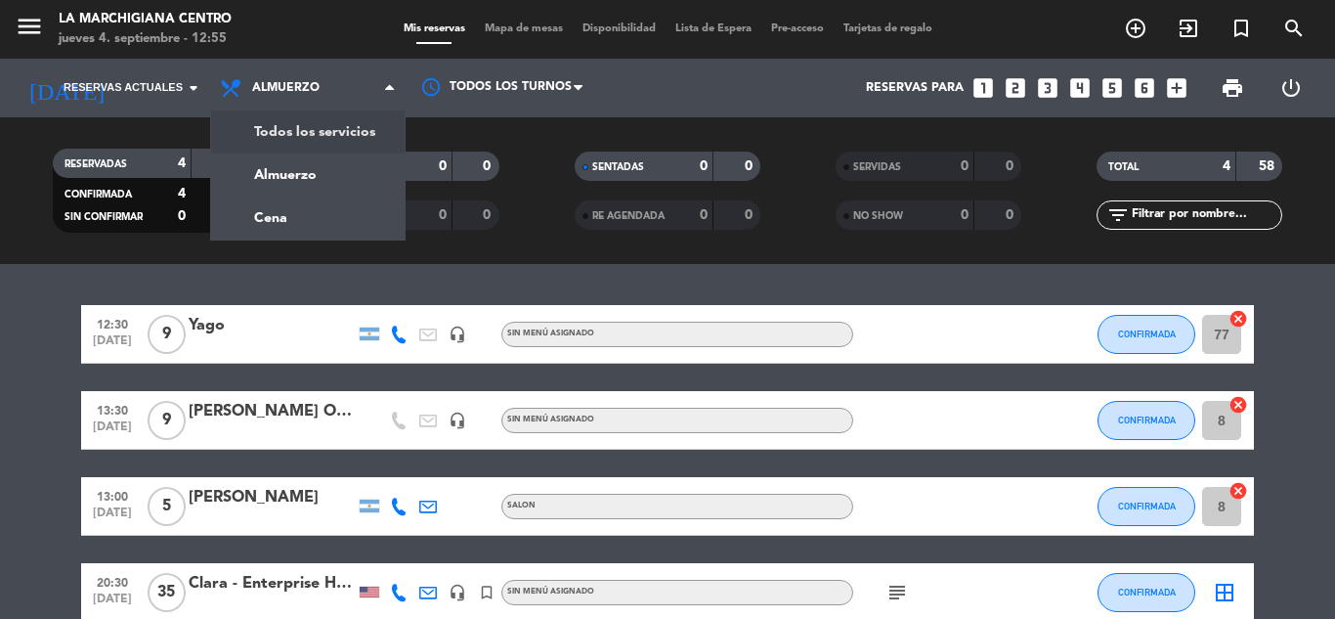
click at [319, 140] on div "menu La Marchigiana Centro [DATE] 4. septiembre - 12:55 Mis reservas Mapa de me…" at bounding box center [667, 132] width 1335 height 264
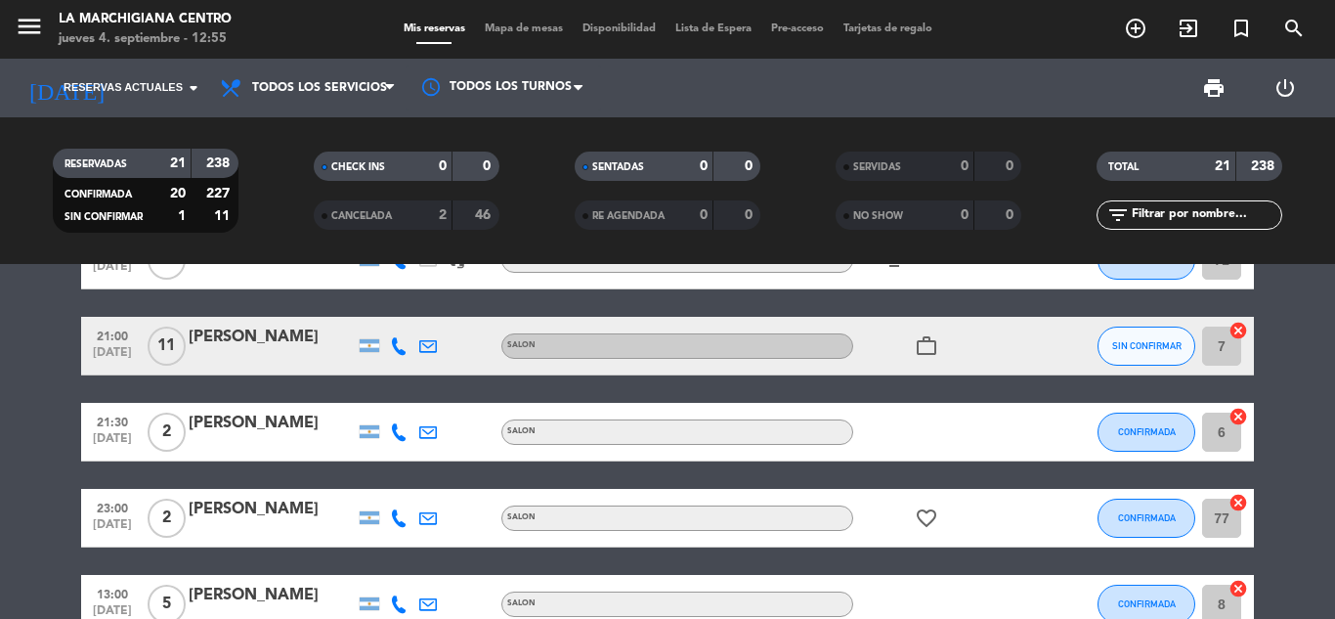
scroll to position [489, 0]
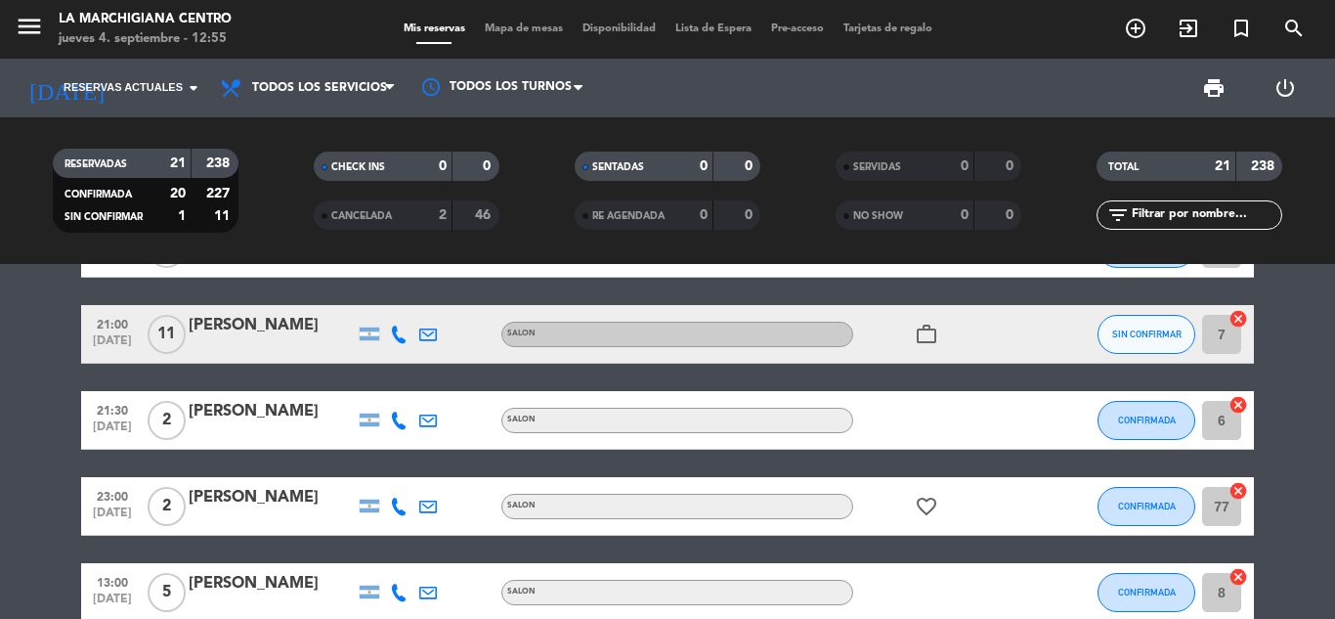
click at [928, 334] on icon "work_outline" at bounding box center [926, 334] width 23 height 23
click at [1180, 333] on span "SIN CONFIRMAR" at bounding box center [1146, 333] width 69 height 11
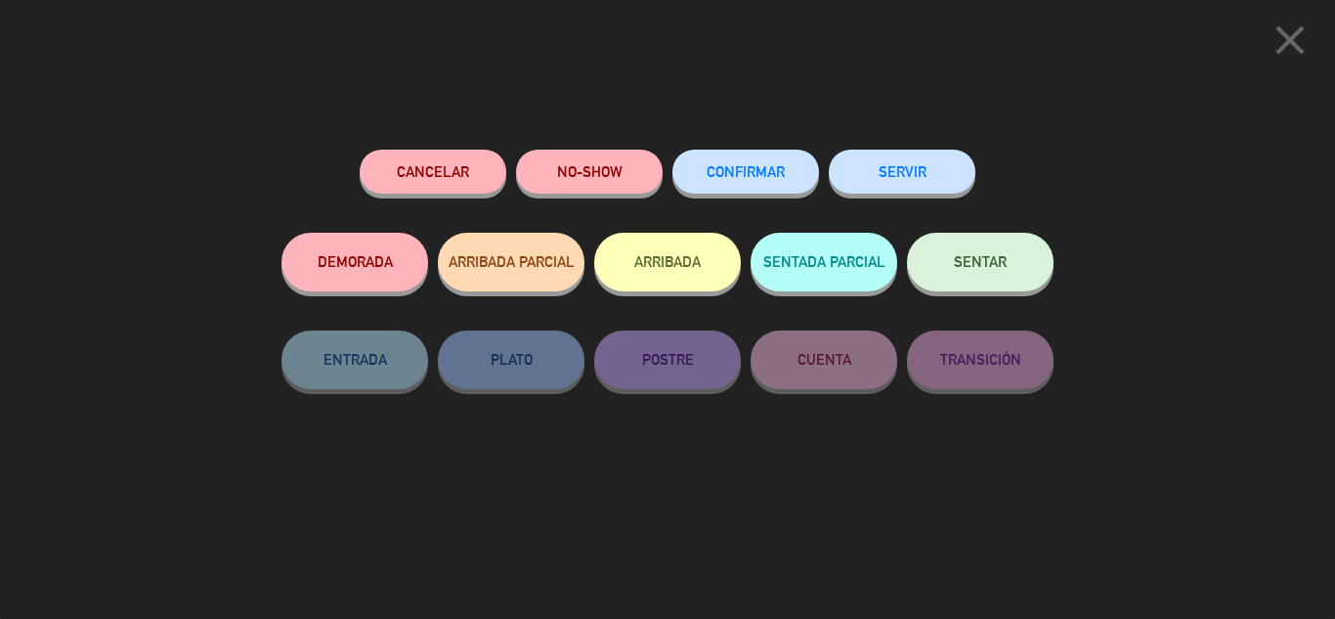
click at [713, 155] on button "CONFIRMAR" at bounding box center [746, 172] width 147 height 44
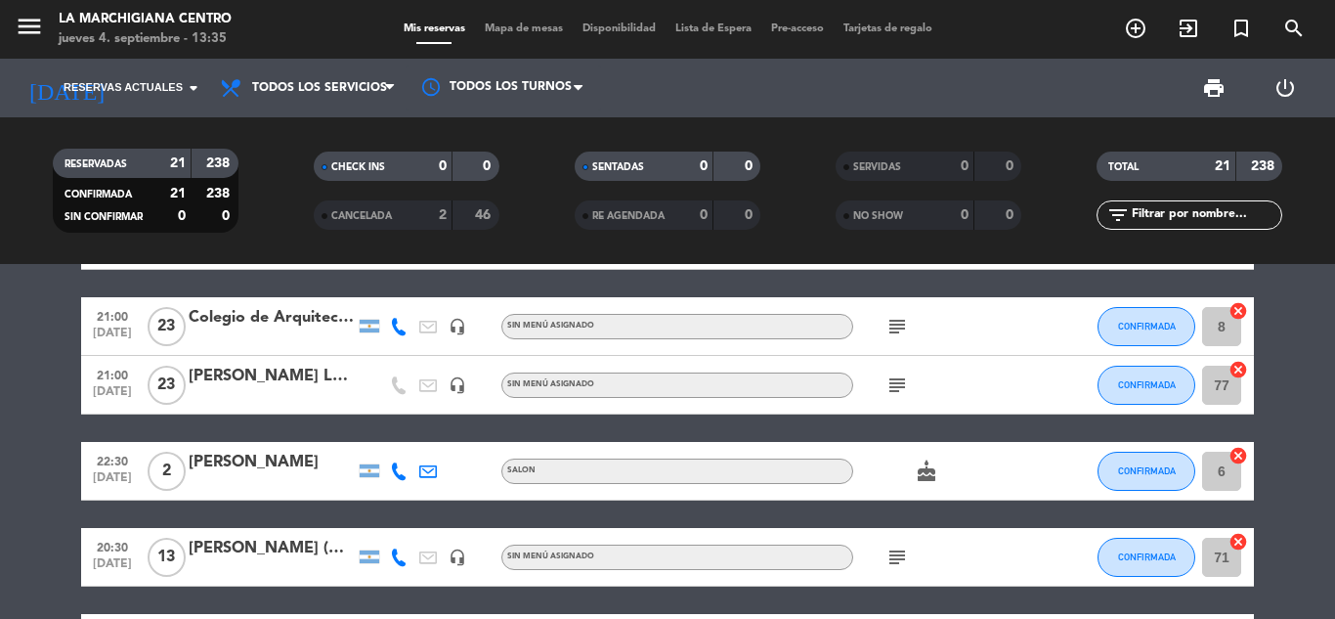
scroll to position [196, 0]
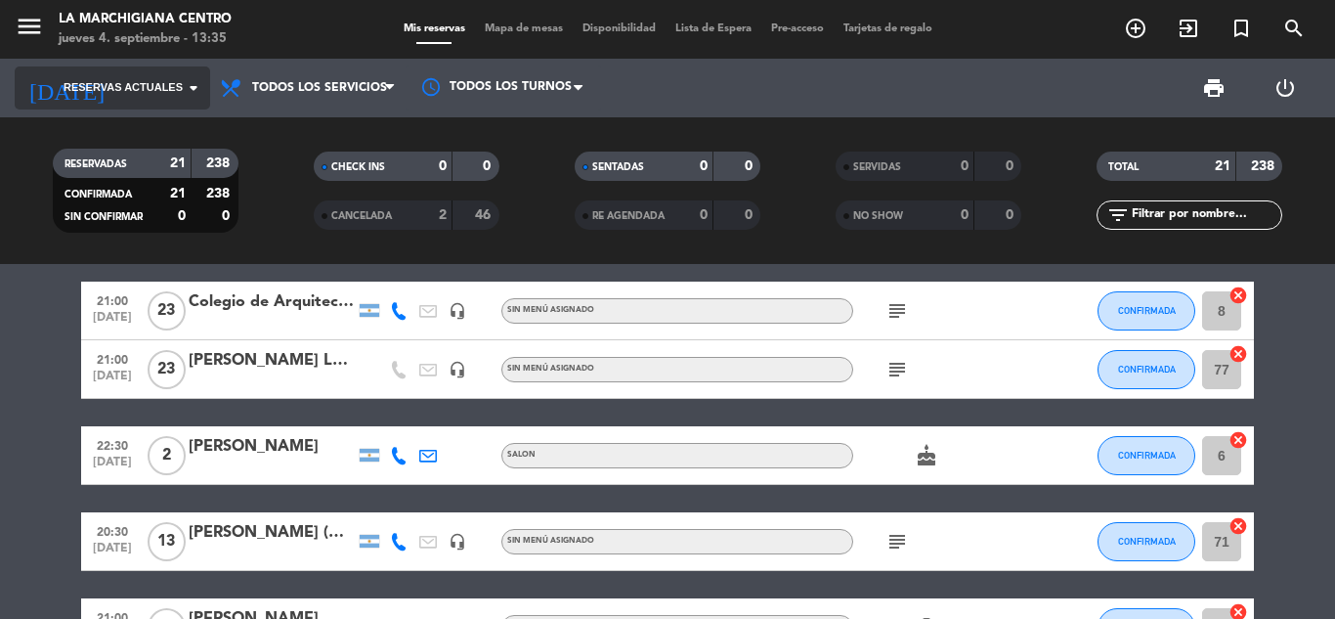
click at [171, 83] on span "Reservas actuales" at bounding box center [123, 88] width 119 height 18
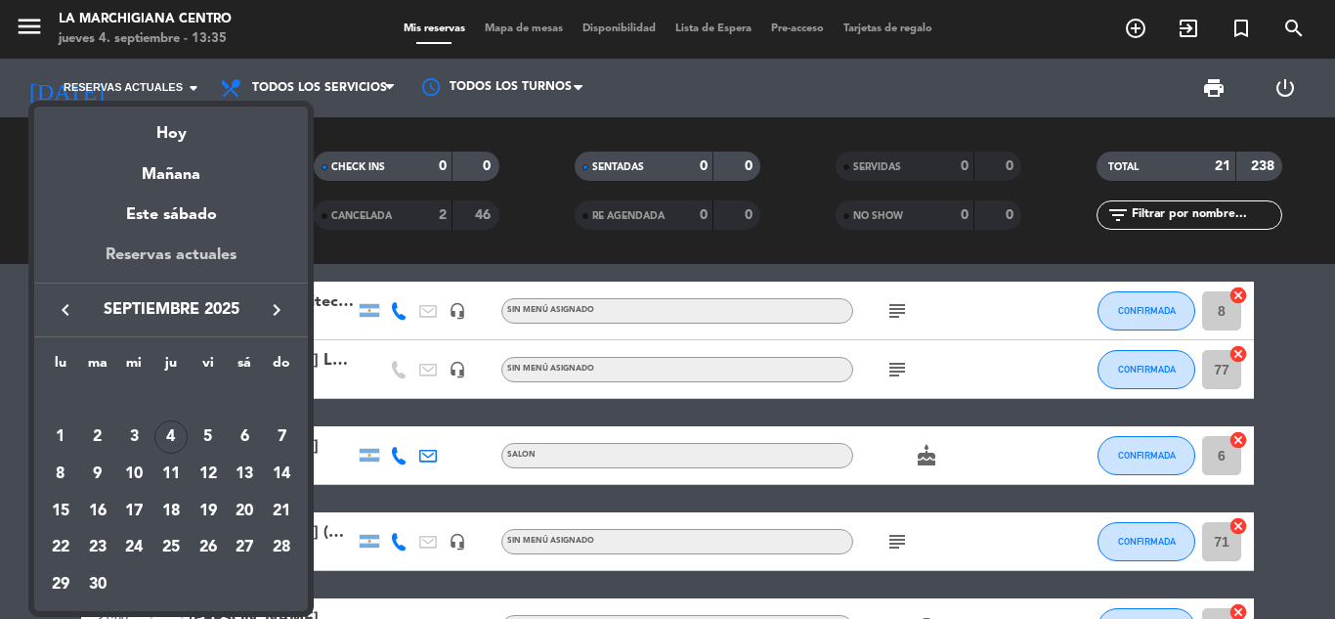
click at [219, 259] on div "Reservas actuales" at bounding box center [171, 262] width 274 height 40
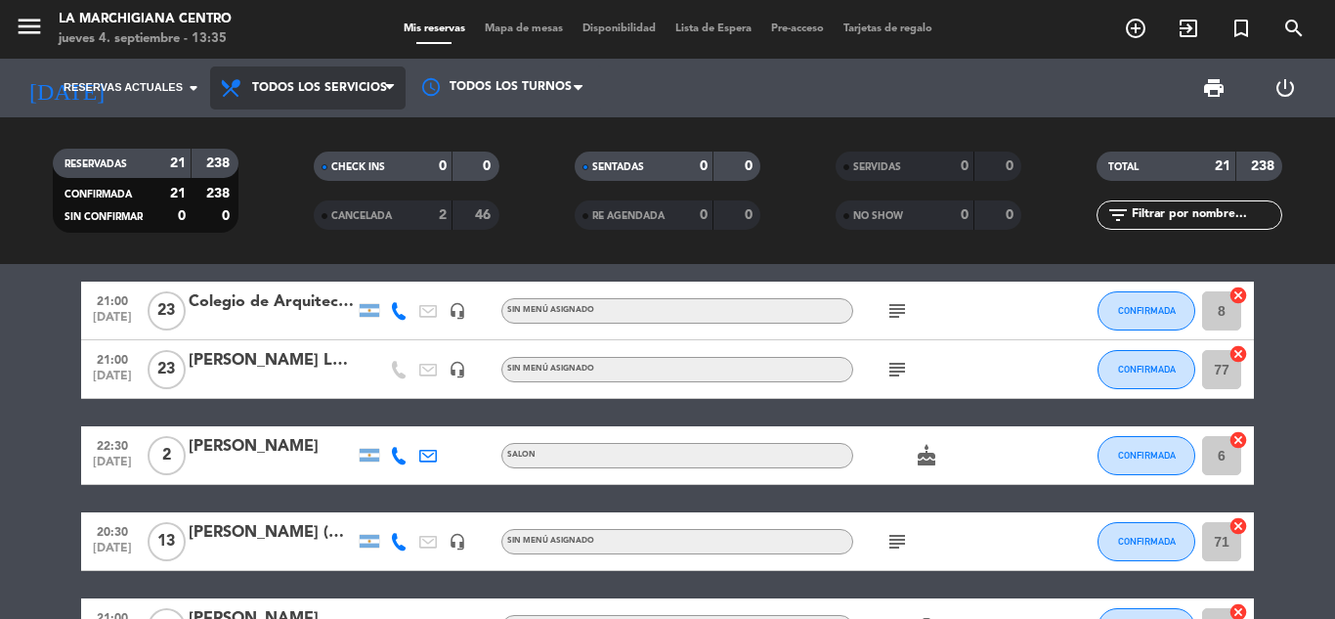
drag, startPoint x: 326, startPoint y: 92, endPoint x: 338, endPoint y: 95, distance: 13.0
click at [327, 91] on span "Todos los servicios" at bounding box center [319, 88] width 135 height 14
click at [347, 142] on div "menu La Marchigiana Centro [DATE] 4. septiembre - 13:36 Mis reservas Mapa de me…" at bounding box center [667, 132] width 1335 height 264
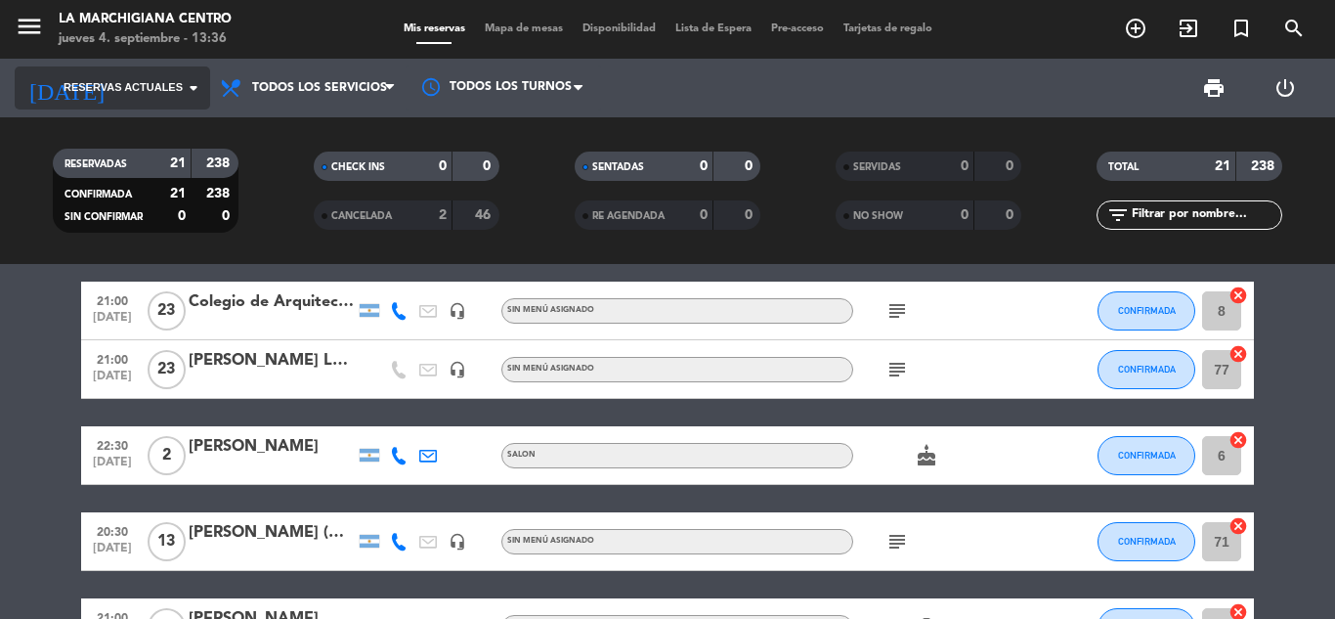
click at [138, 74] on input at bounding box center [200, 87] width 165 height 33
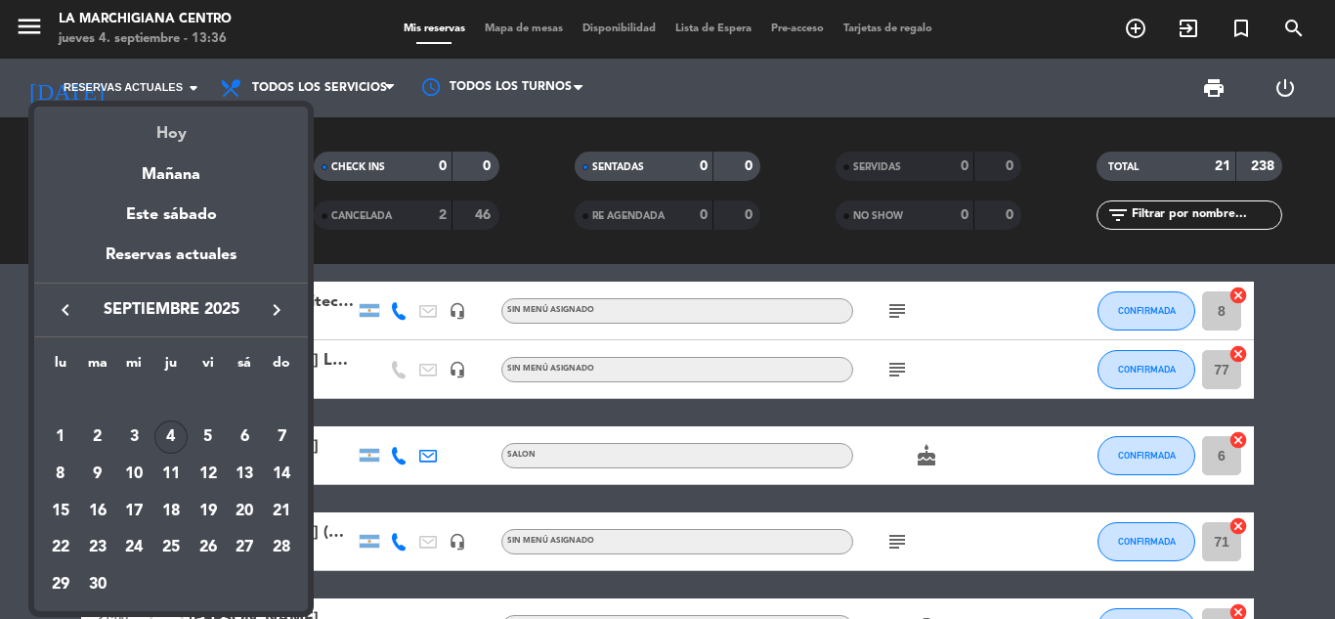
click at [158, 137] on div "Hoy" at bounding box center [171, 127] width 274 height 40
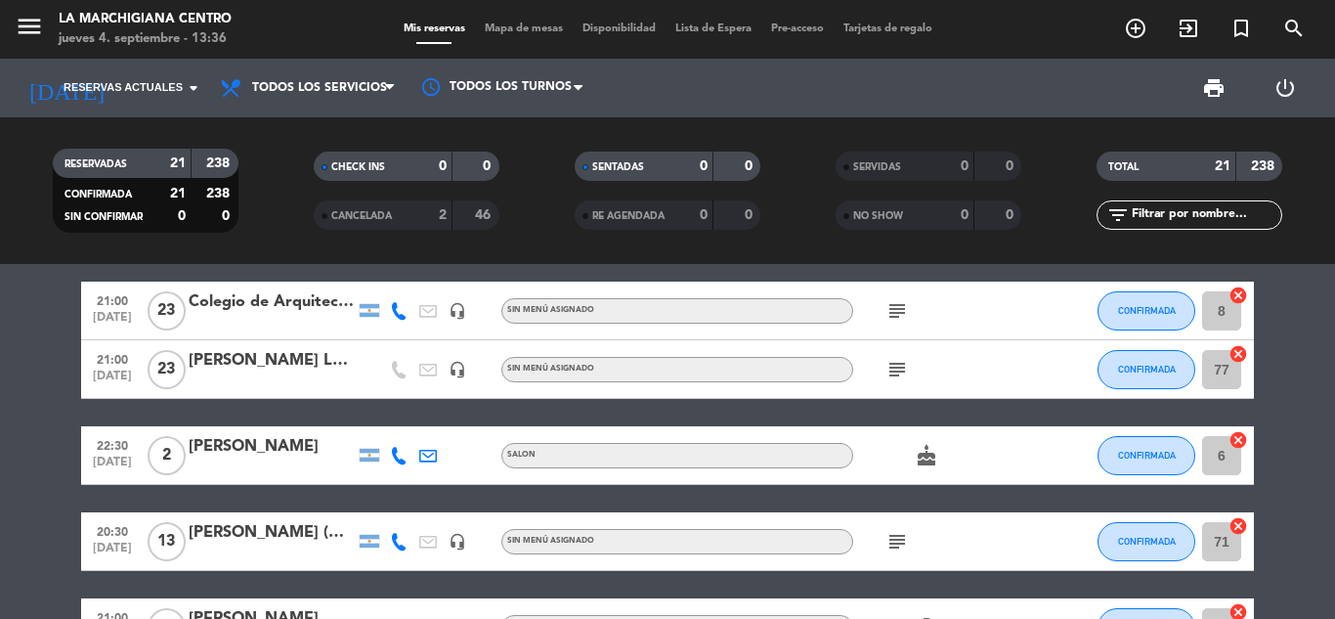
type input "[DEMOGRAPHIC_DATA][DATE]"
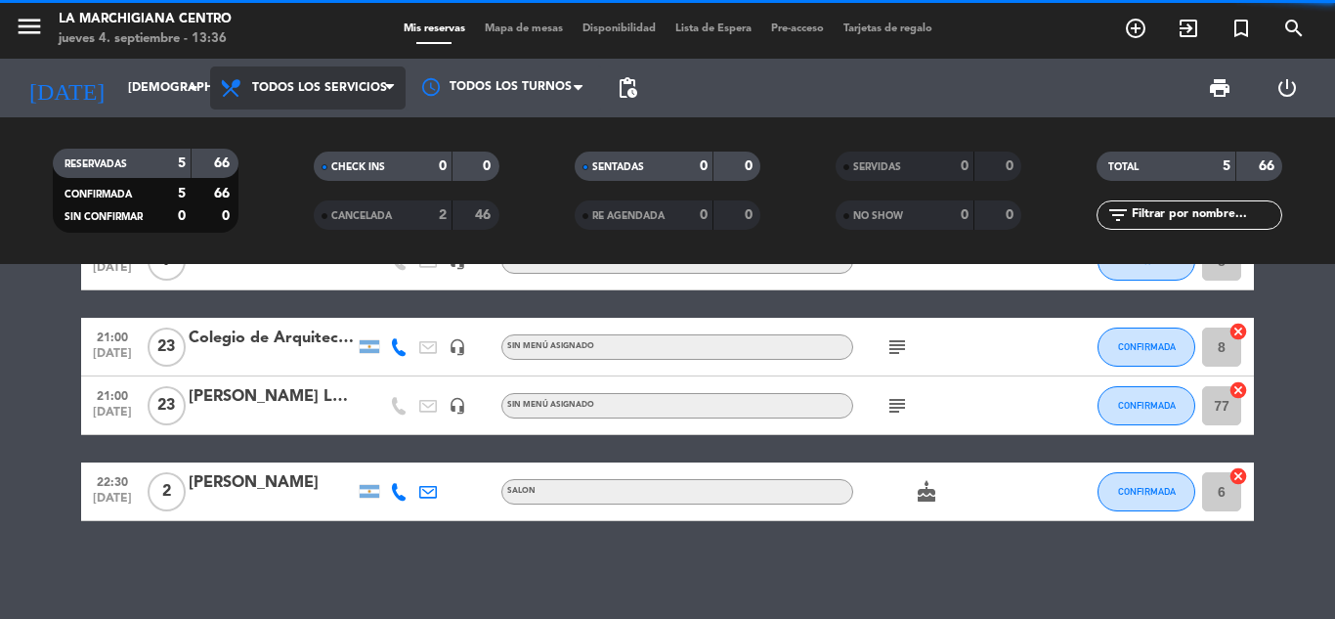
scroll to position [159, 0]
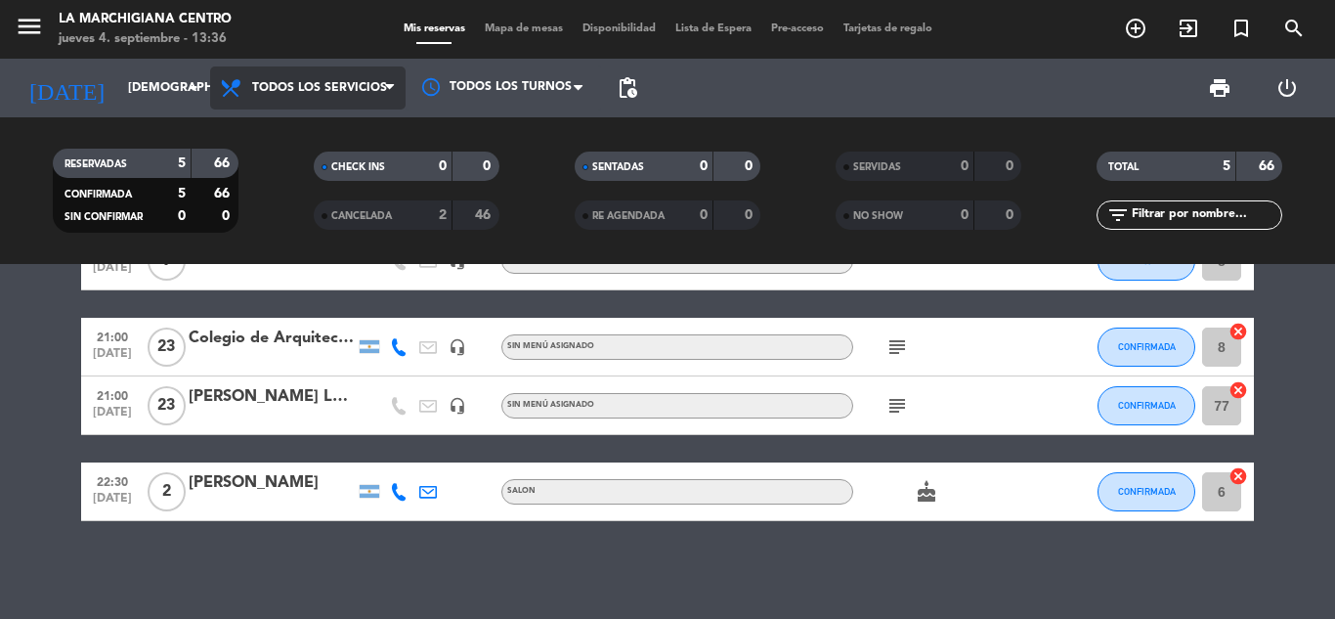
click at [268, 95] on span "Todos los servicios" at bounding box center [308, 87] width 196 height 43
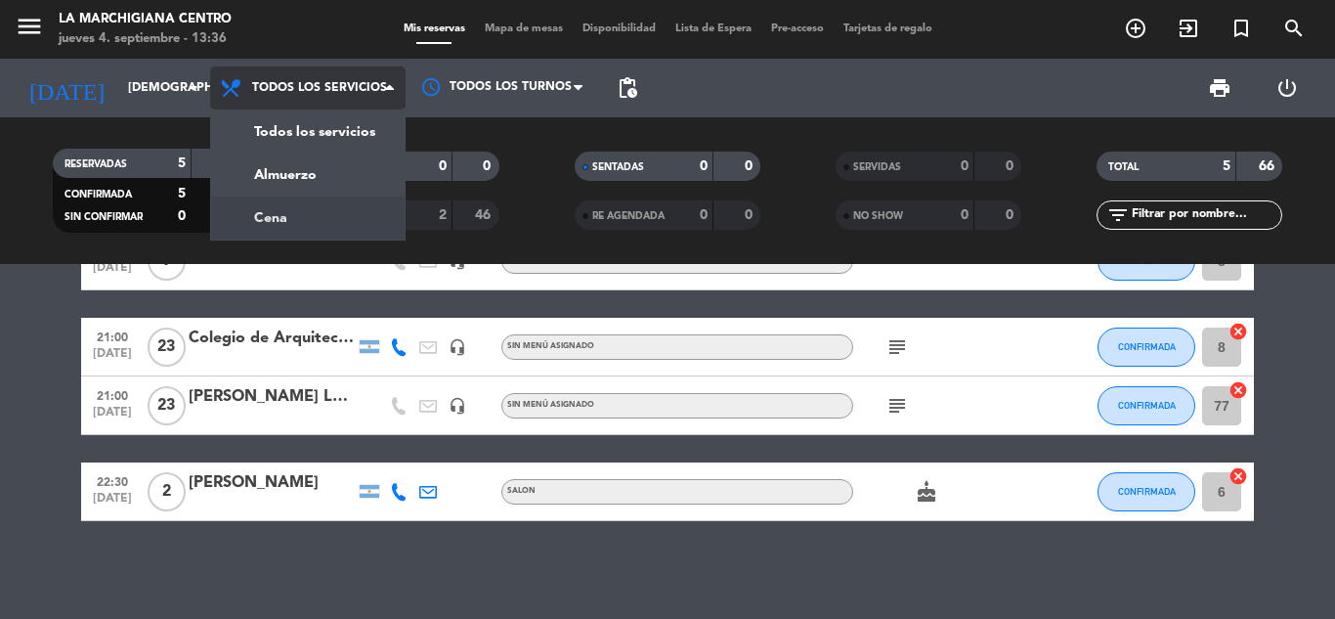
click at [306, 207] on div "menu La Marchigiana Centro [DATE] 4. septiembre - 13:36 Mis reservas Mapa de me…" at bounding box center [667, 132] width 1335 height 264
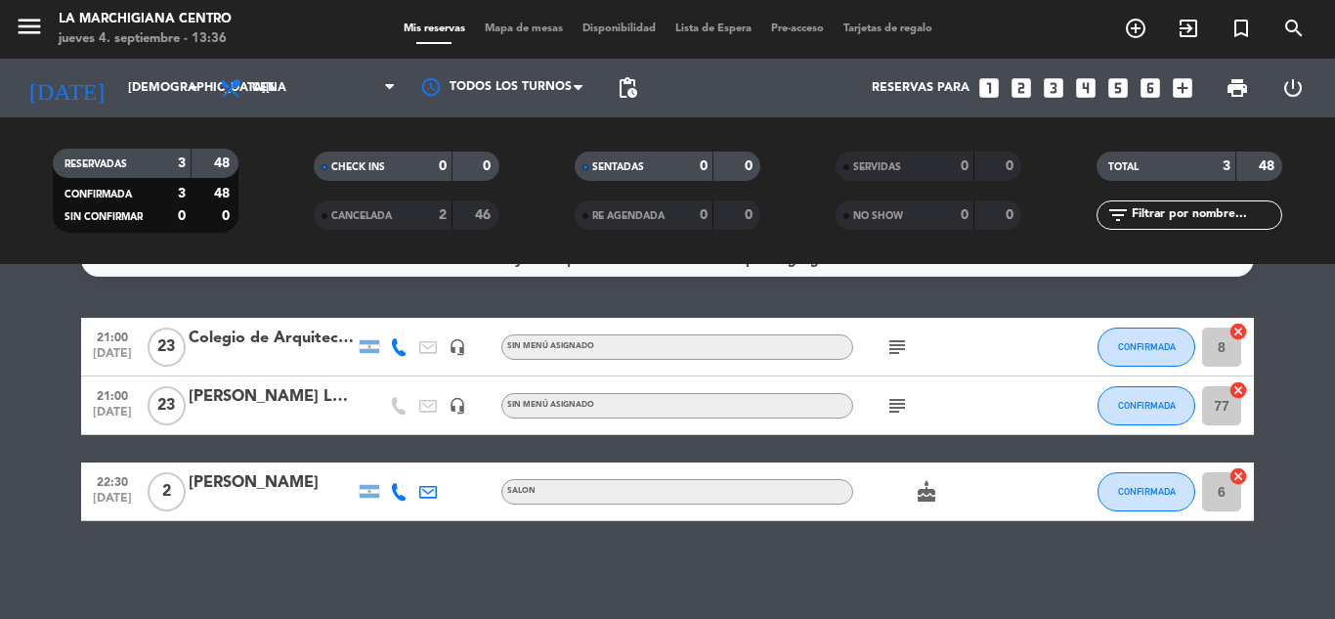
scroll to position [0, 0]
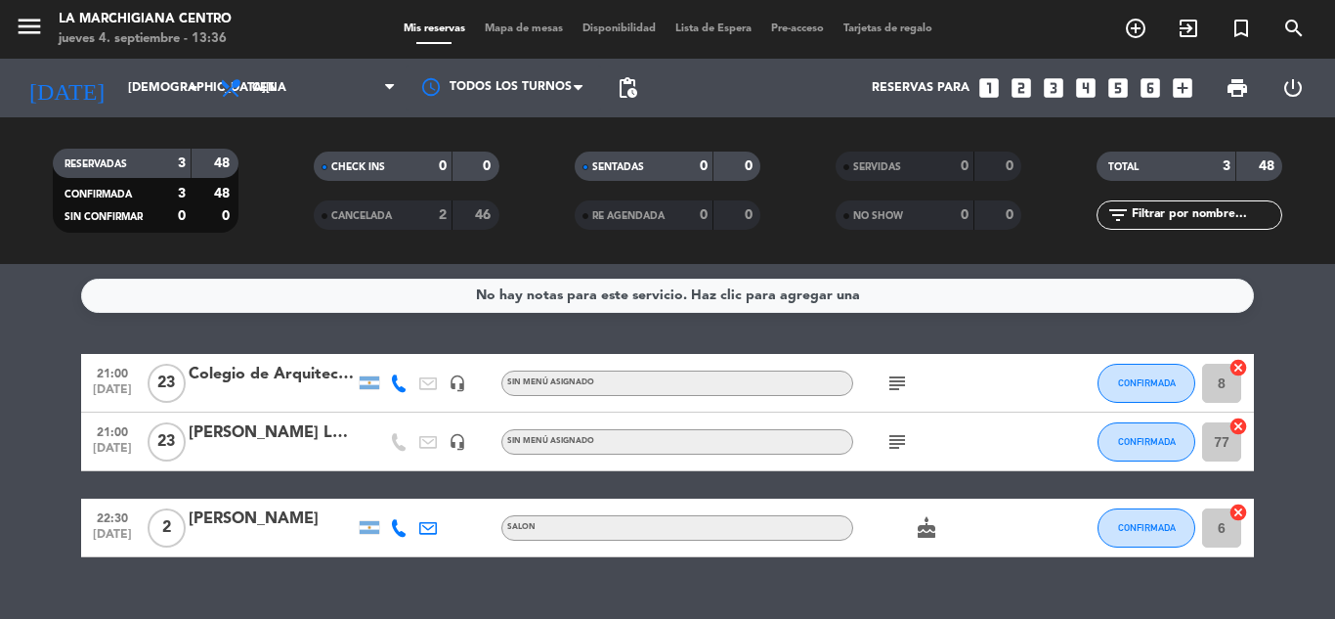
click at [914, 381] on div "subject" at bounding box center [941, 383] width 176 height 58
click at [902, 383] on icon "subject" at bounding box center [897, 382] width 23 height 23
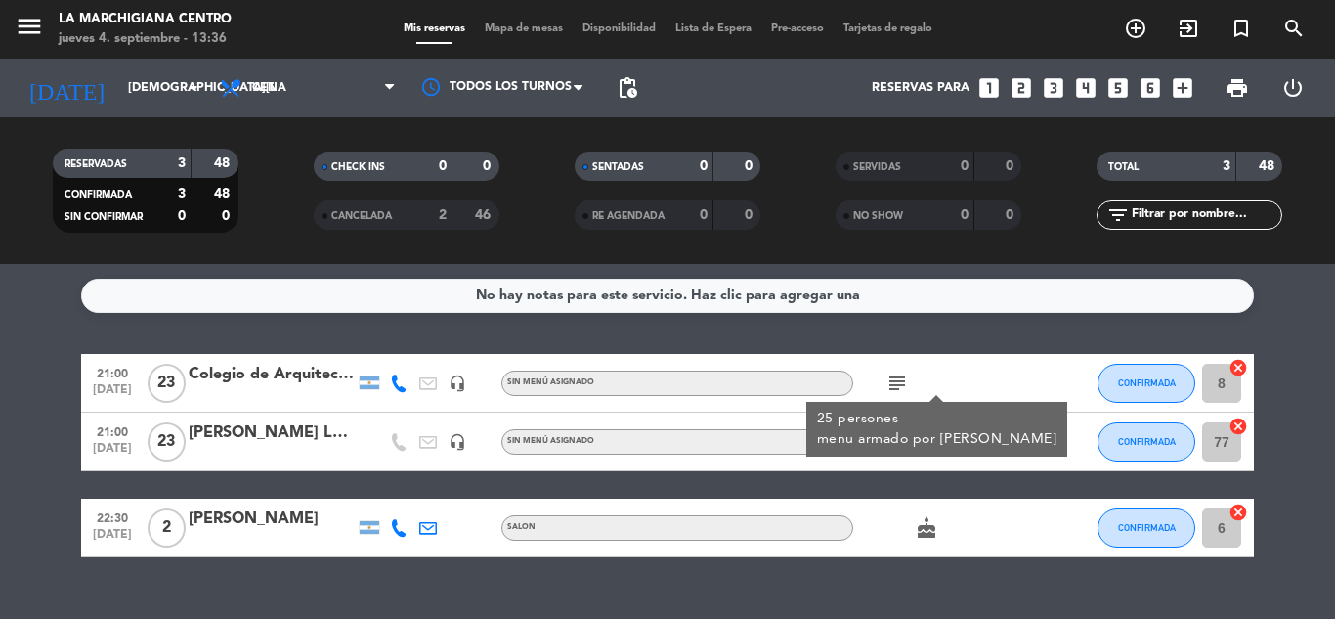
click at [985, 362] on div "subject 25 persones menu armado por [PERSON_NAME]" at bounding box center [941, 383] width 176 height 58
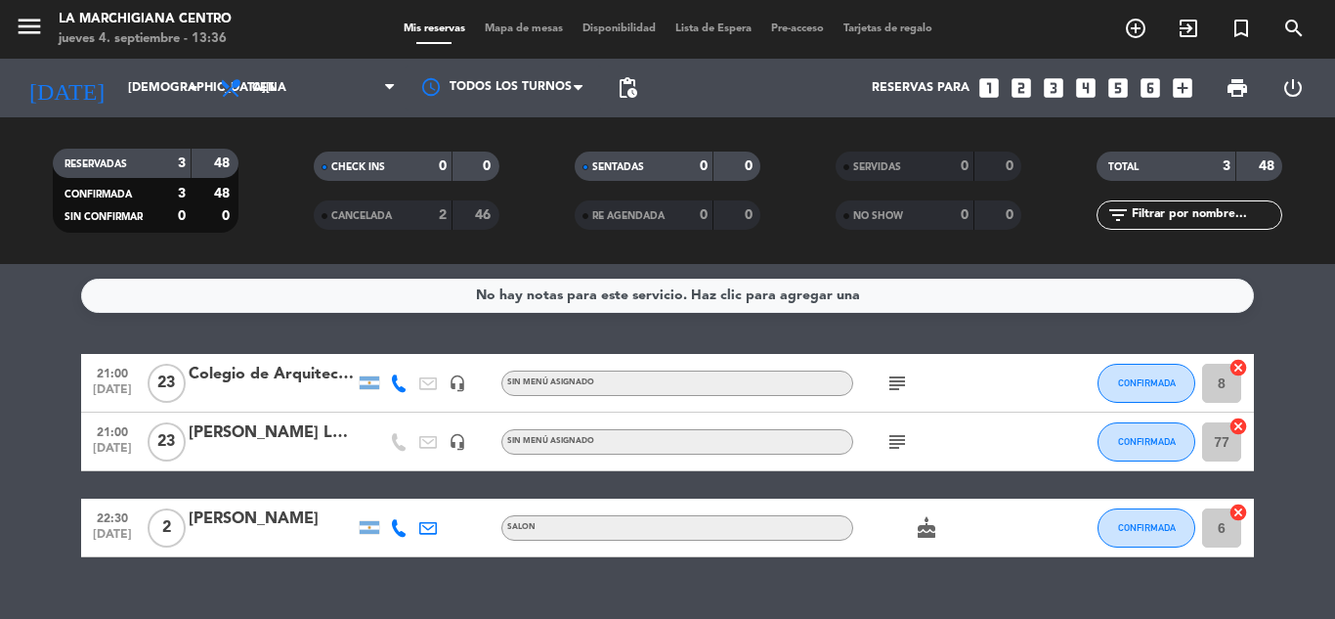
click at [897, 450] on icon "subject" at bounding box center [897, 441] width 23 height 23
click at [899, 389] on icon "subject" at bounding box center [897, 382] width 23 height 23
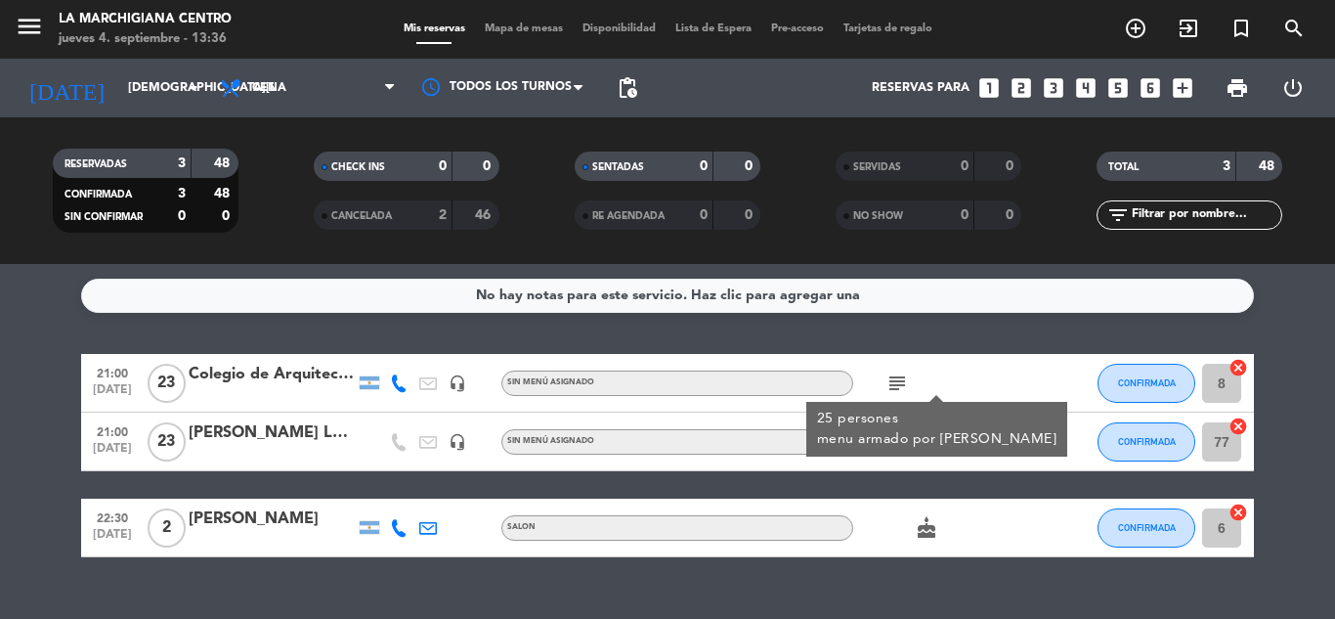
click at [799, 371] on div "Sin menú asignado" at bounding box center [677, 382] width 352 height 25
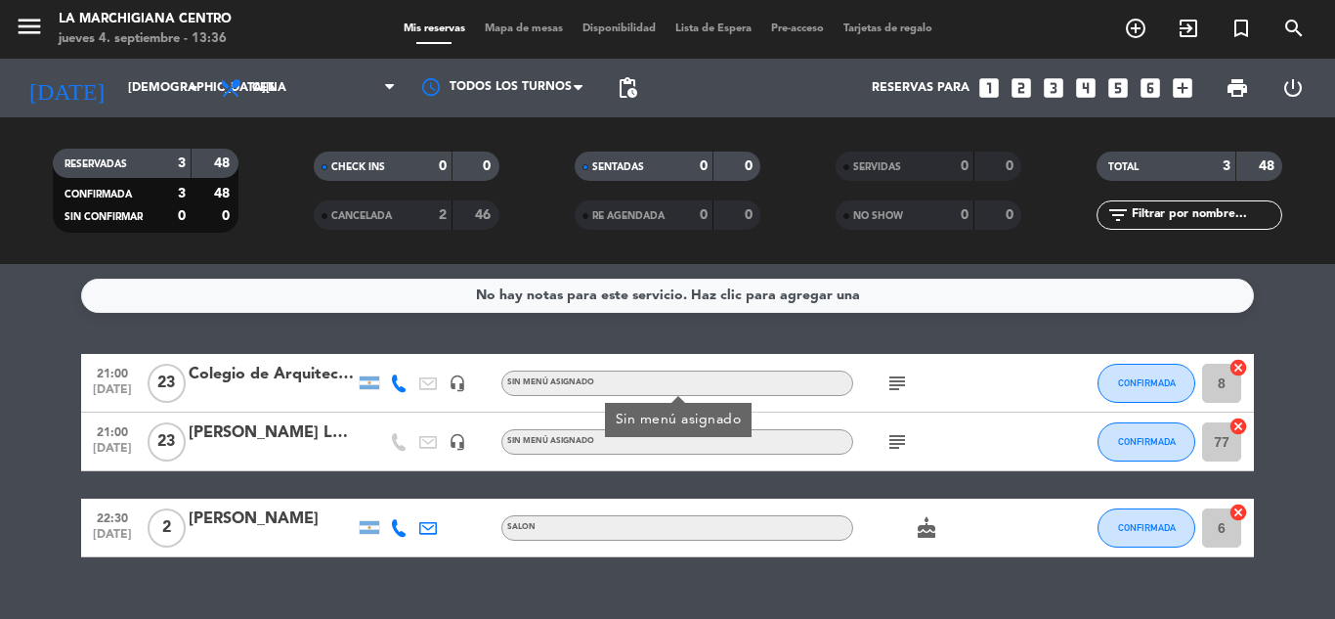
click at [761, 374] on div "Sin menú asignado" at bounding box center [677, 382] width 352 height 25
click at [892, 374] on icon "subject" at bounding box center [897, 382] width 23 height 23
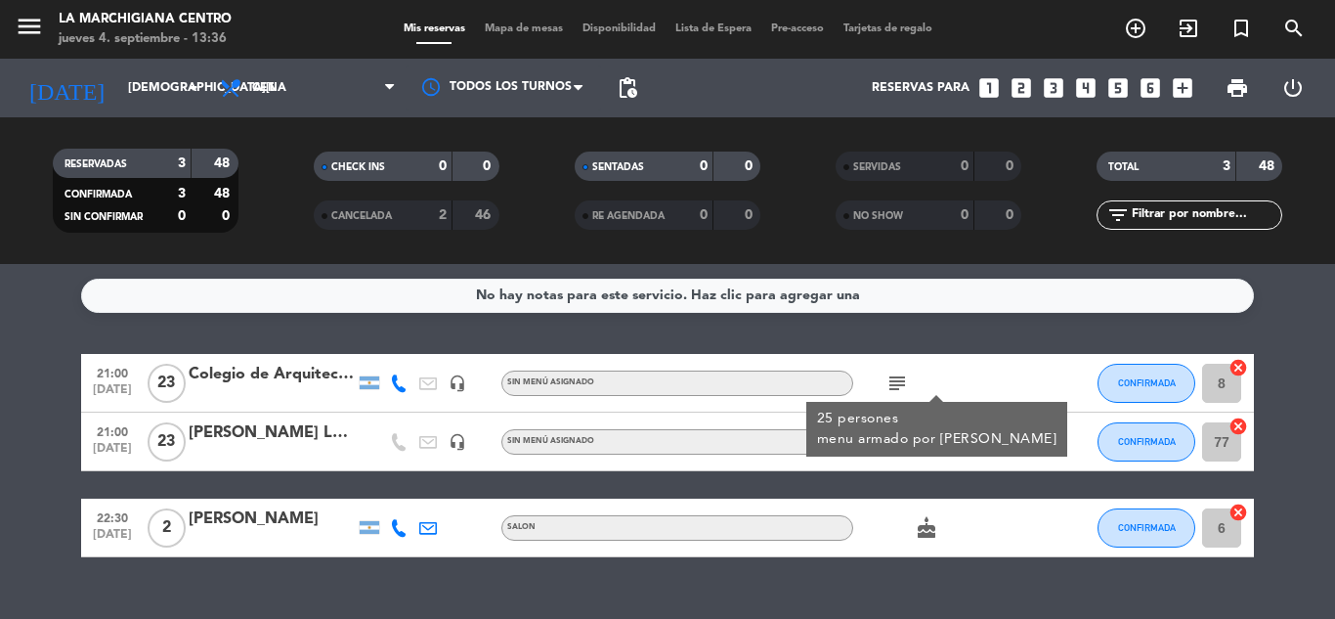
click at [270, 386] on div "Colegio de Arquitectos [PERSON_NAME]" at bounding box center [272, 374] width 166 height 25
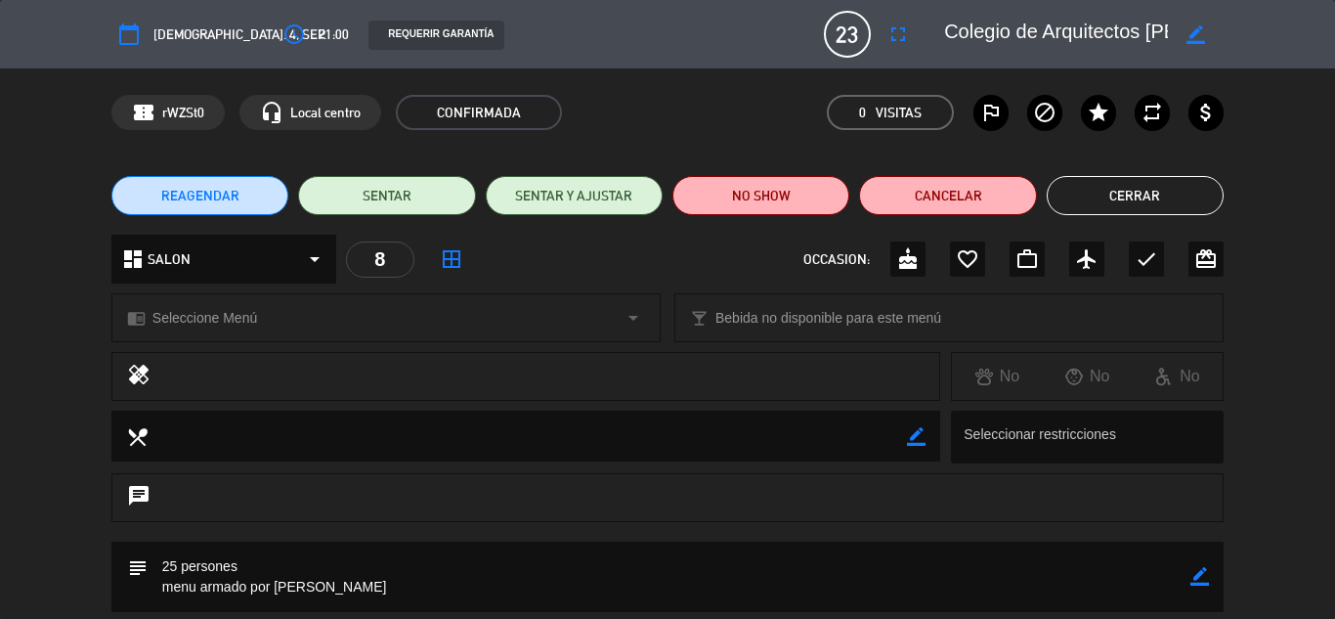
click at [1125, 198] on button "Cerrar" at bounding box center [1135, 195] width 177 height 39
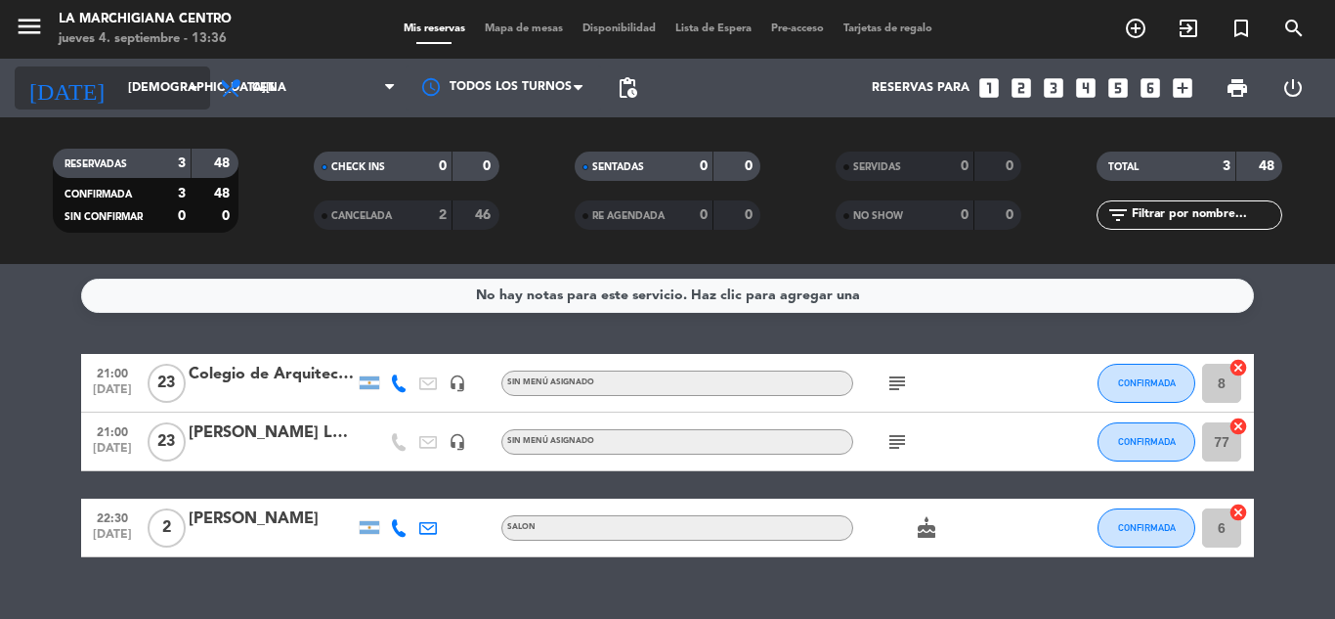
click at [154, 101] on input "[DEMOGRAPHIC_DATA][DATE]" at bounding box center [200, 87] width 165 height 33
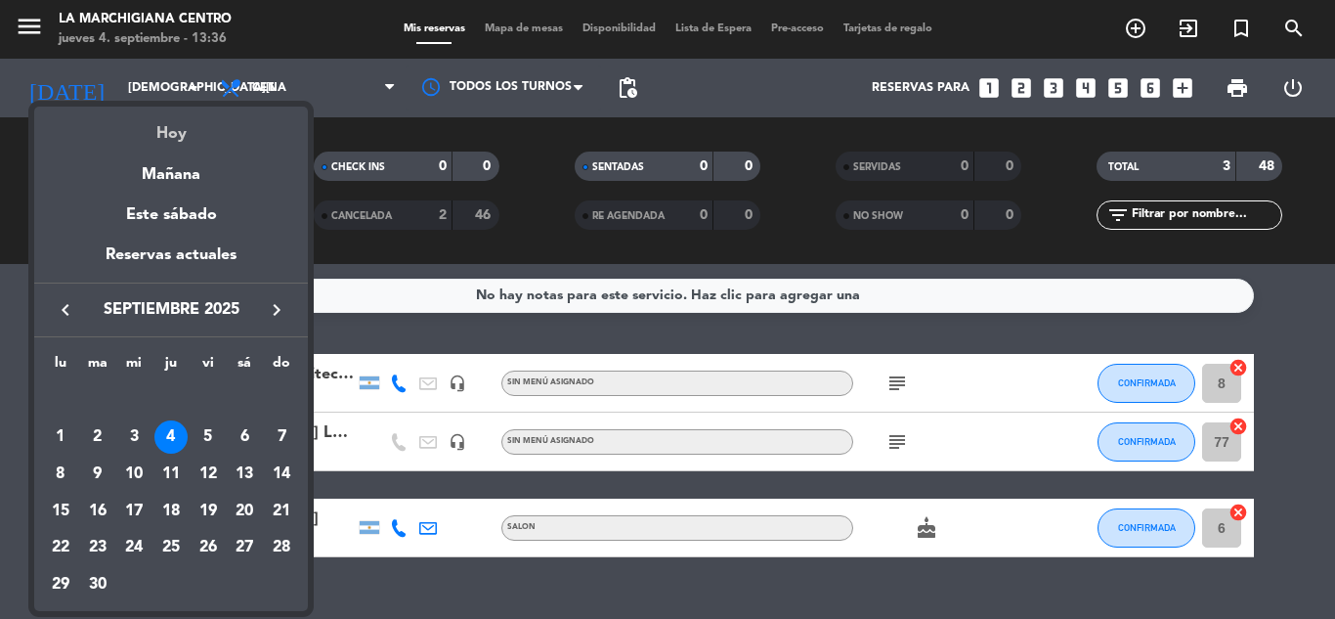
click at [183, 142] on div "Hoy" at bounding box center [171, 127] width 274 height 40
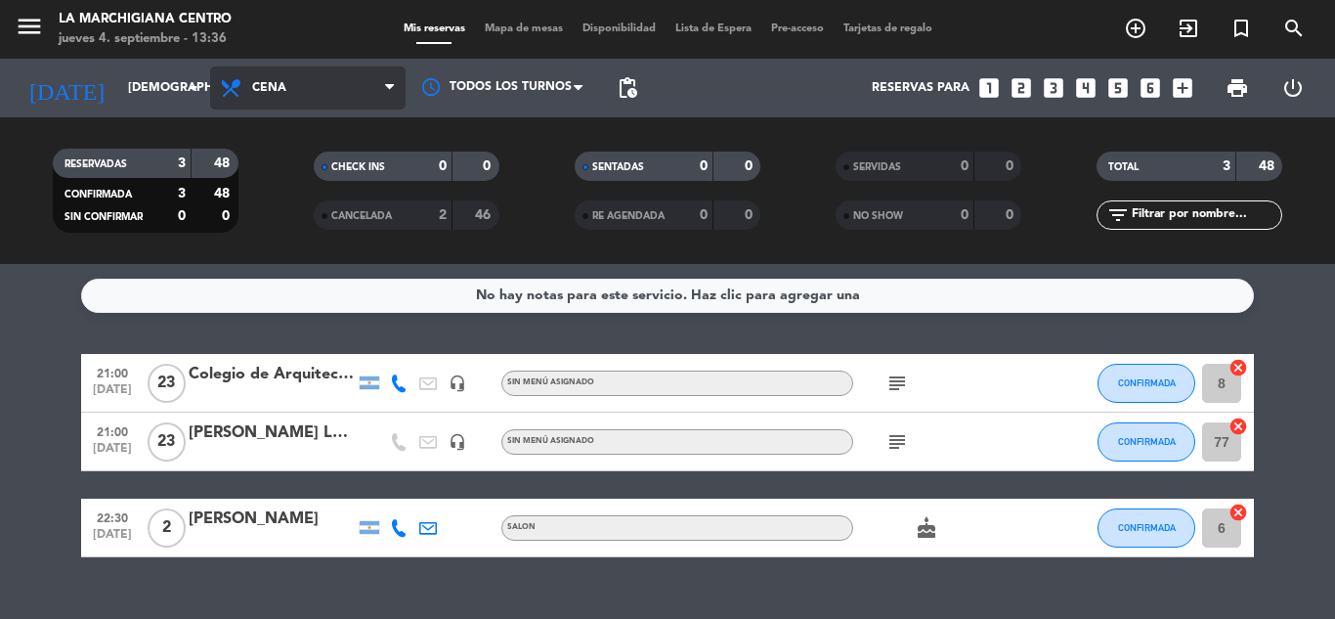
click at [272, 100] on span "Cena" at bounding box center [308, 87] width 196 height 43
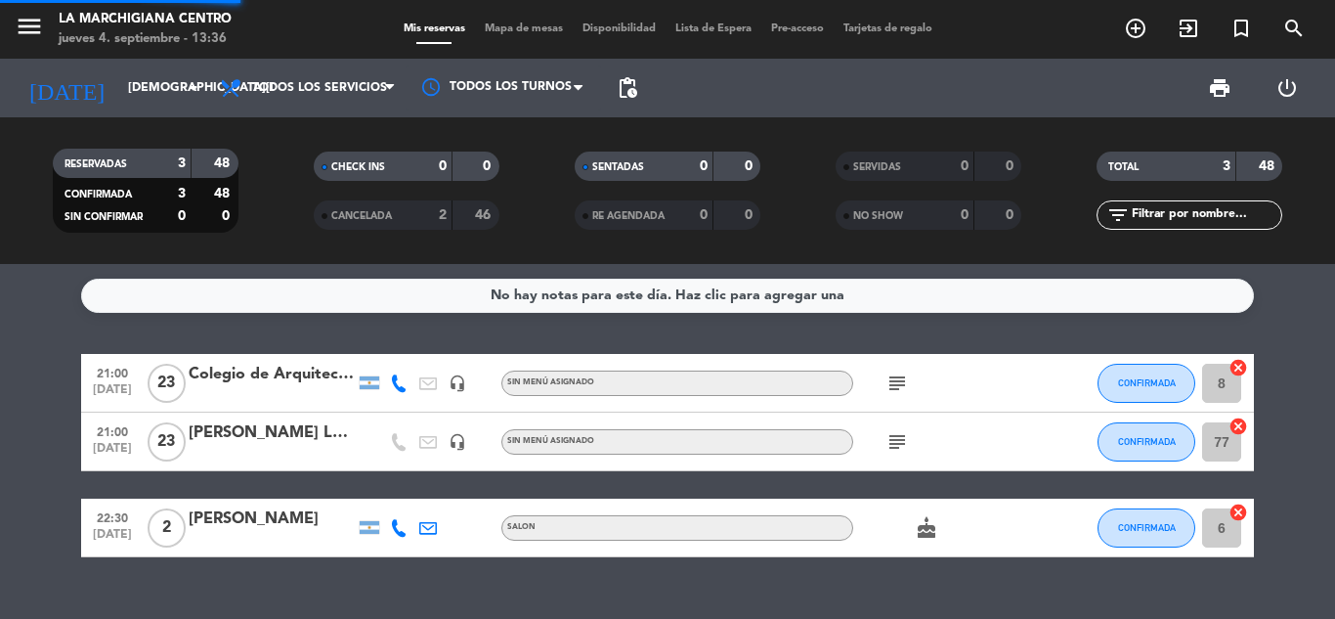
click at [282, 139] on div "menu La Marchigiana Centro [DATE] 4. septiembre - 13:36 Mis reservas Mapa de me…" at bounding box center [667, 132] width 1335 height 264
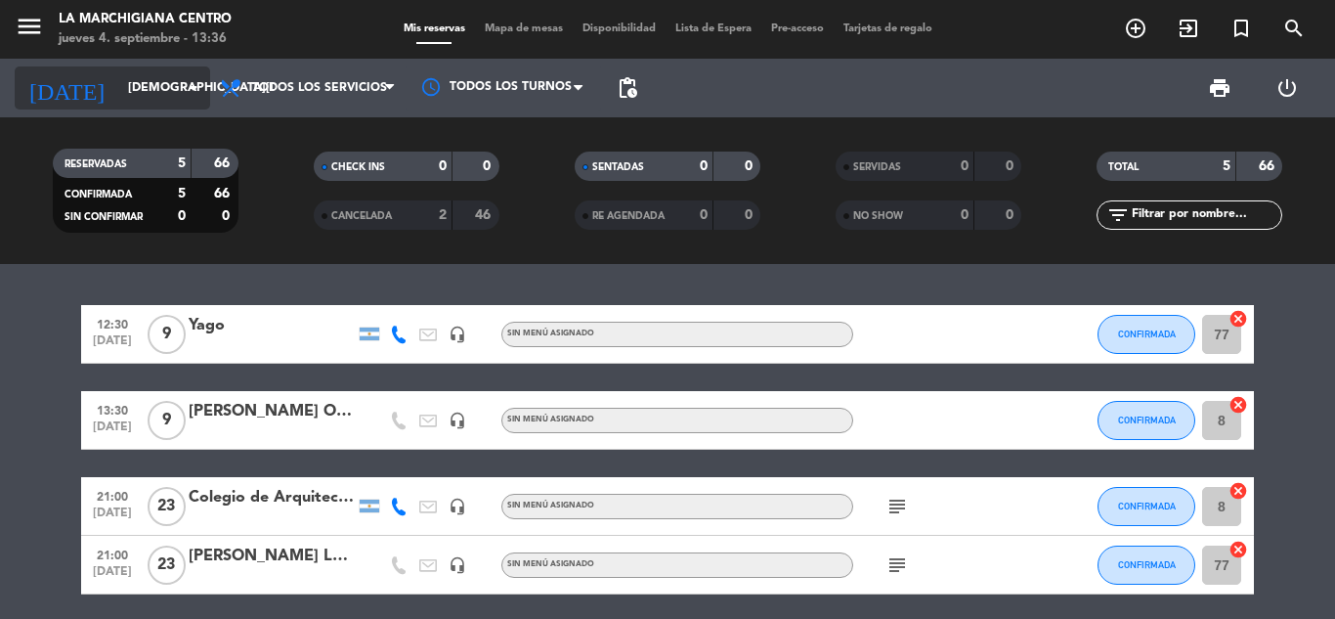
click at [192, 84] on icon "arrow_drop_down" at bounding box center [193, 87] width 23 height 23
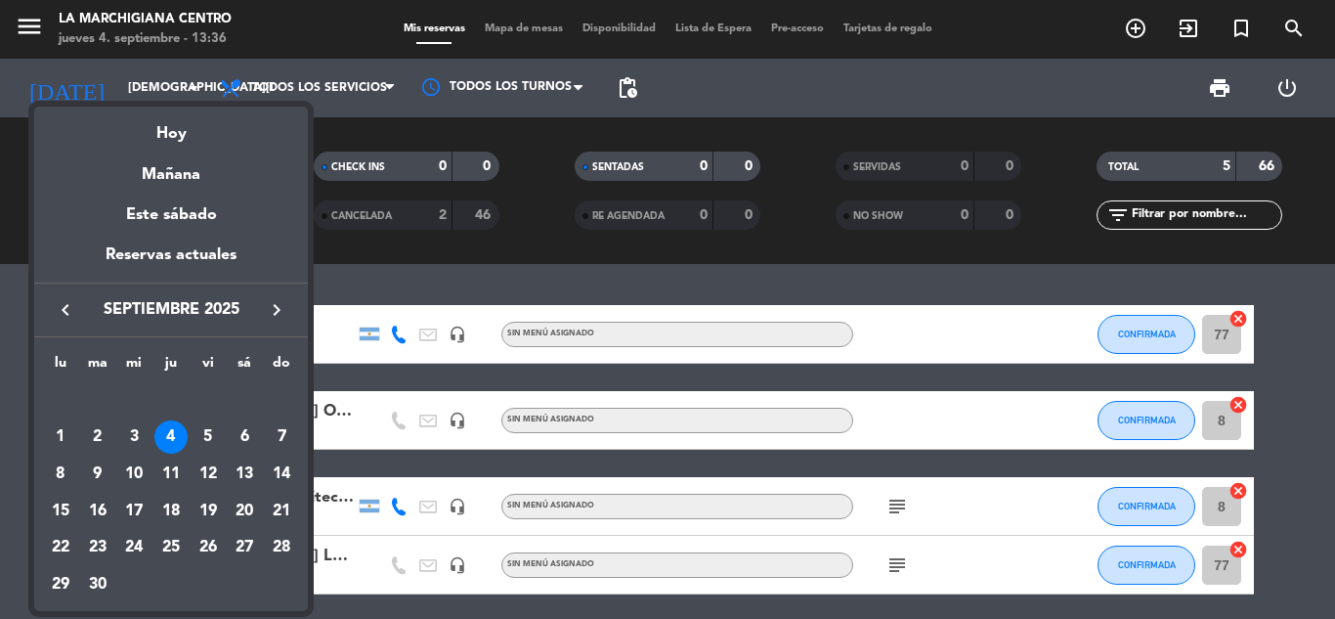
click at [212, 266] on div "Reservas actuales" at bounding box center [171, 262] width 274 height 40
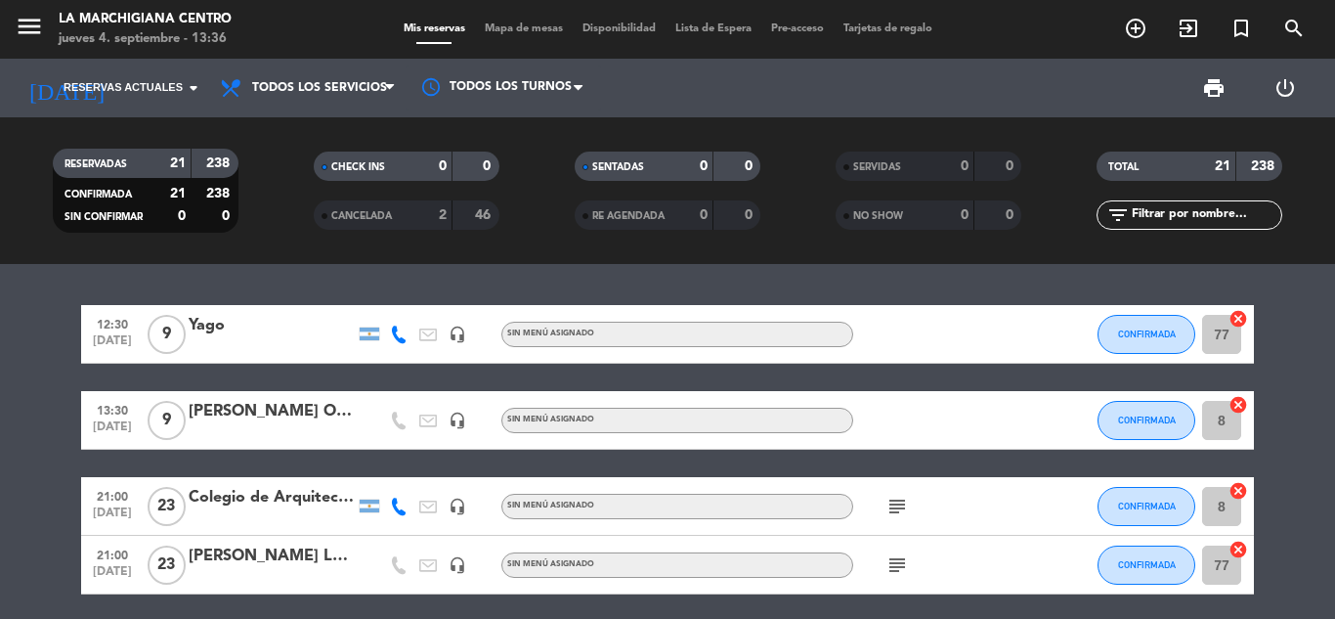
drag, startPoint x: 211, startPoint y: 260, endPoint x: 0, endPoint y: 161, distance: 233.1
click at [0, 161] on div "RESERVADAS 21 238 CONFIRMADA 21 238 SIN CONFIRMAR 0 0 CHECK INS 0 0 CANCELADA 2…" at bounding box center [667, 191] width 1335 height 108
click at [1077, 331] on div at bounding box center [1055, 334] width 53 height 58
drag, startPoint x: 243, startPoint y: 312, endPoint x: 230, endPoint y: 316, distance: 14.2
click at [240, 312] on div "12:30 [DATE] 9 [PERSON_NAME] headset_mic Sin menú asignado CONFIRMADA 77 cancel" at bounding box center [667, 334] width 1173 height 59
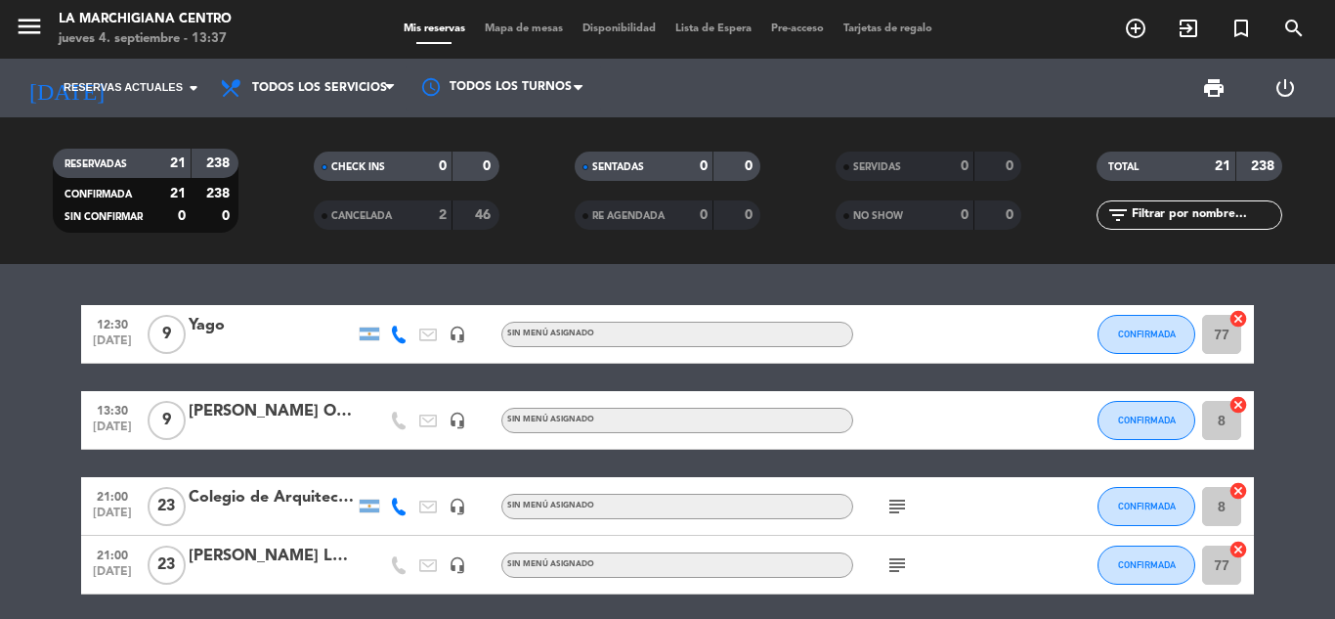
click at [230, 316] on div "Yago" at bounding box center [272, 325] width 166 height 25
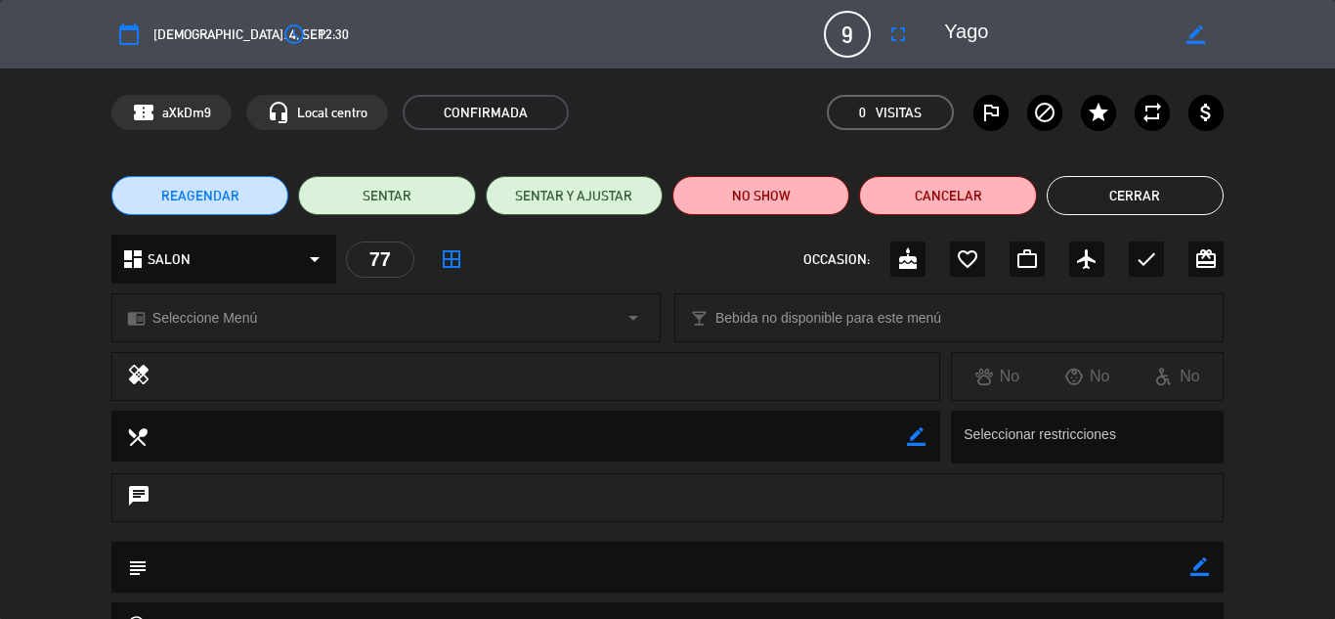
click at [1140, 183] on button "Cerrar" at bounding box center [1135, 195] width 177 height 39
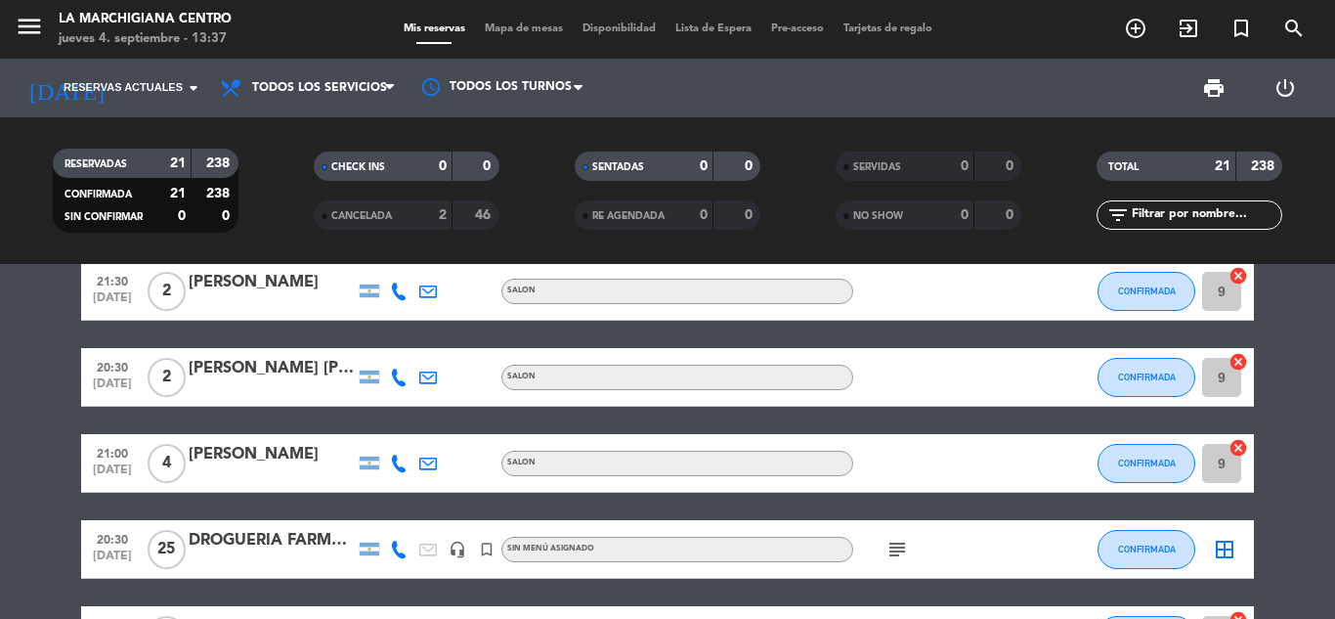
scroll to position [880, 0]
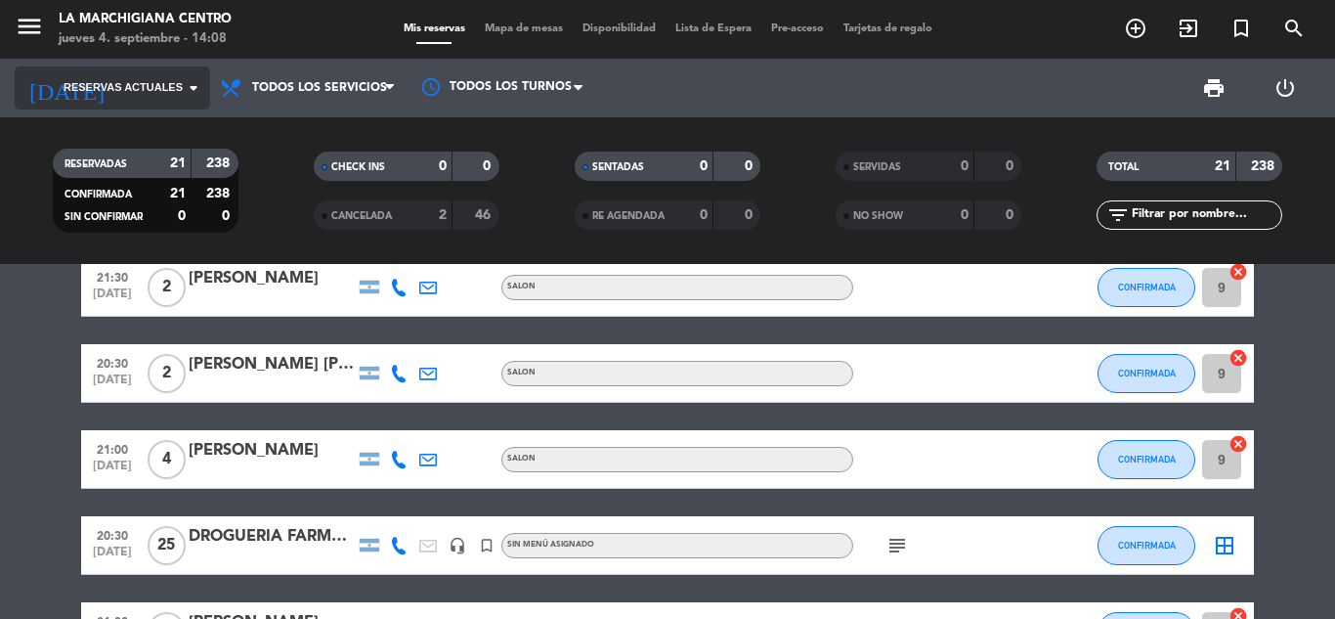
click at [193, 81] on icon "arrow_drop_down" at bounding box center [193, 87] width 23 height 23
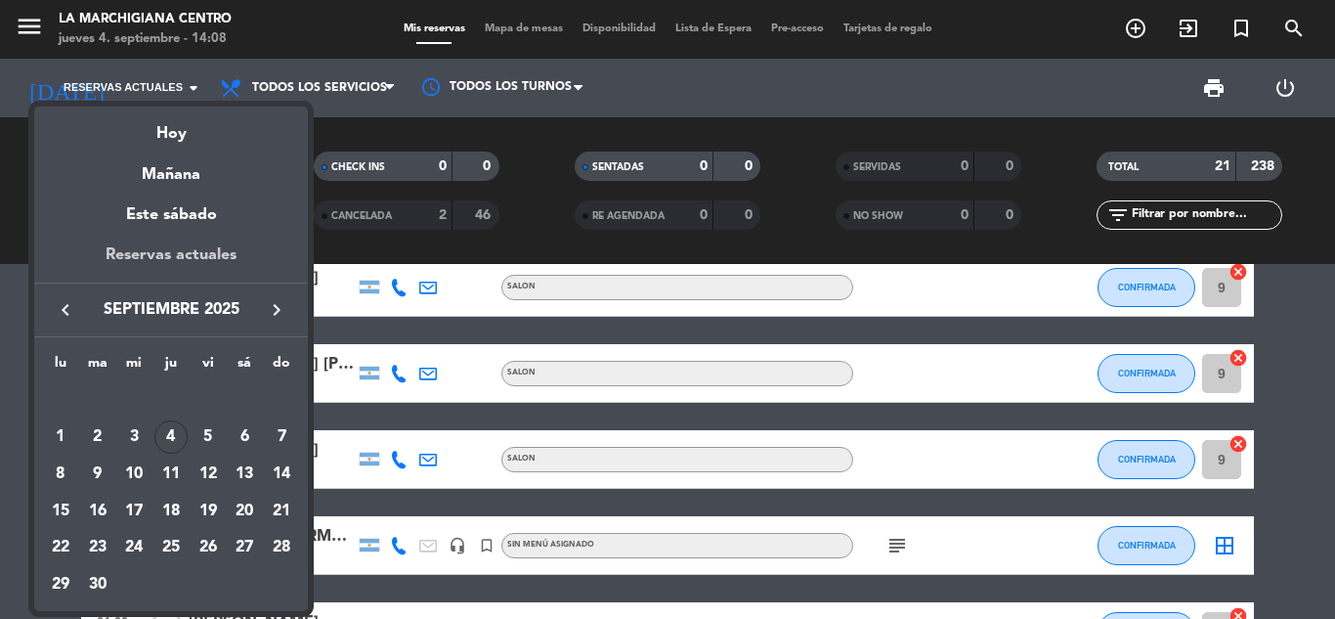
click at [208, 251] on div "Reservas actuales" at bounding box center [171, 262] width 274 height 40
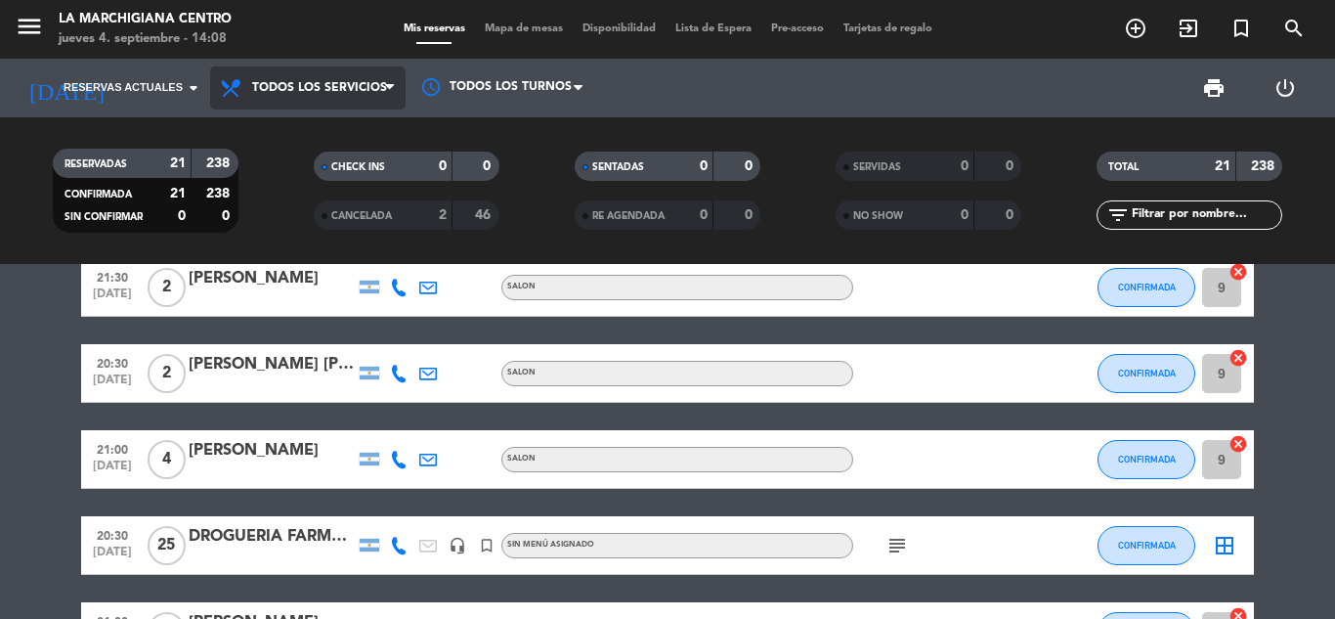
click at [272, 102] on span "Todos los servicios" at bounding box center [308, 87] width 196 height 43
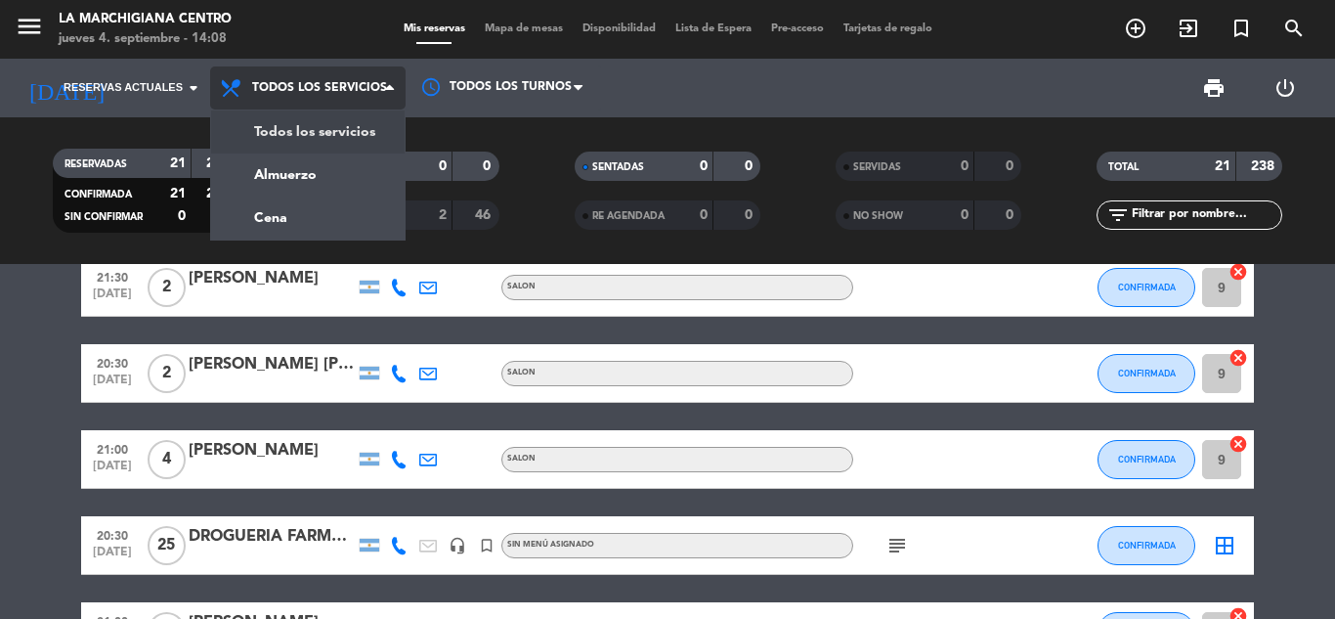
click at [293, 136] on div "menu La Marchigiana Centro [DATE] 4. septiembre - 14:08 Mis reservas Mapa de me…" at bounding box center [667, 132] width 1335 height 264
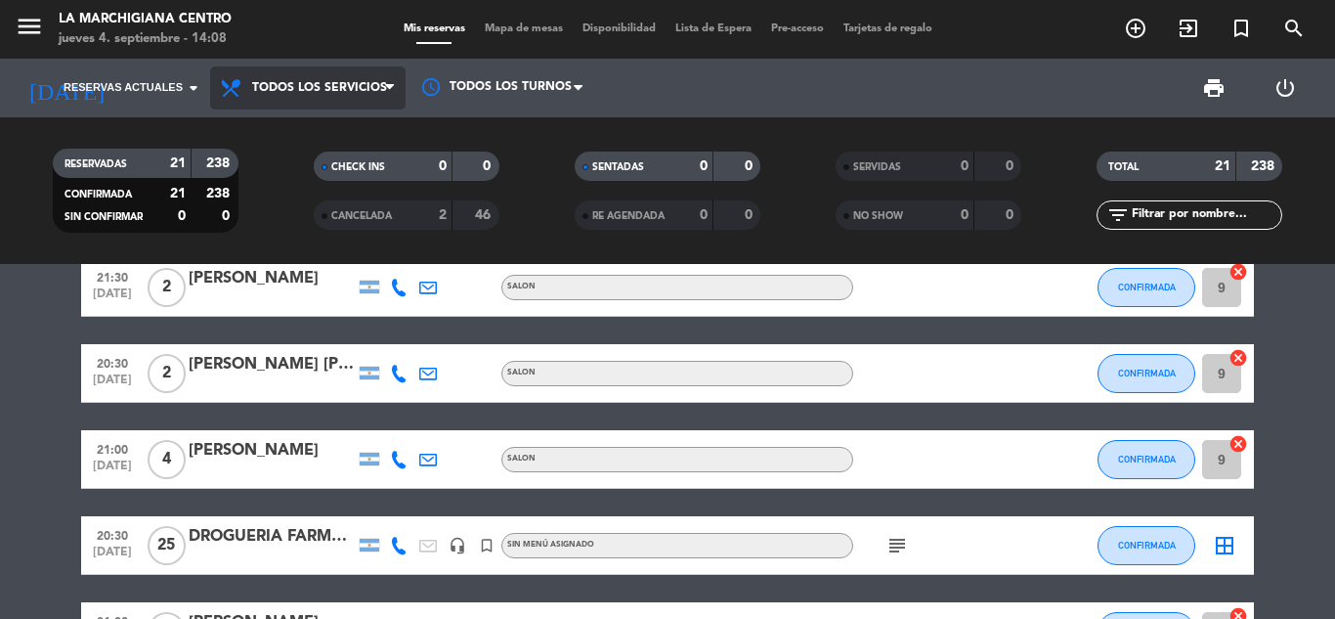
click at [294, 105] on span "Todos los servicios" at bounding box center [308, 87] width 196 height 43
click at [295, 126] on div "menu La Marchigiana Centro [DATE] 4. septiembre - 14:08 Mis reservas Mapa de me…" at bounding box center [667, 132] width 1335 height 264
